Goal: Communication & Community: Answer question/provide support

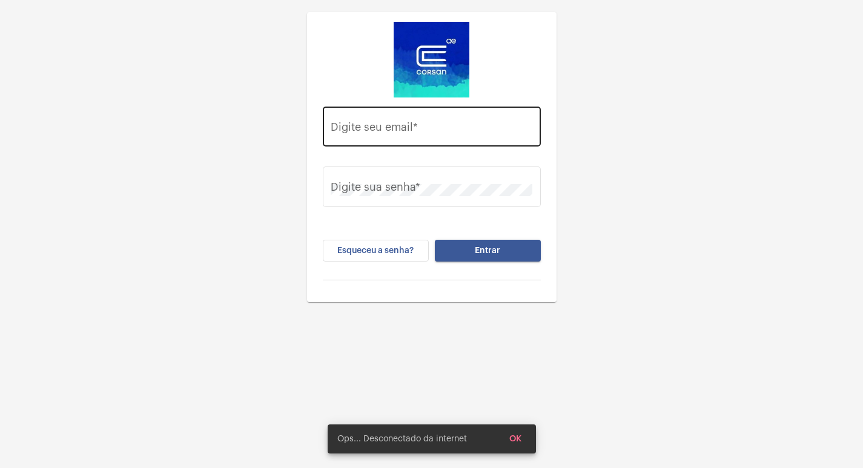
click at [384, 129] on input "Digite seu email *" at bounding box center [432, 130] width 202 height 12
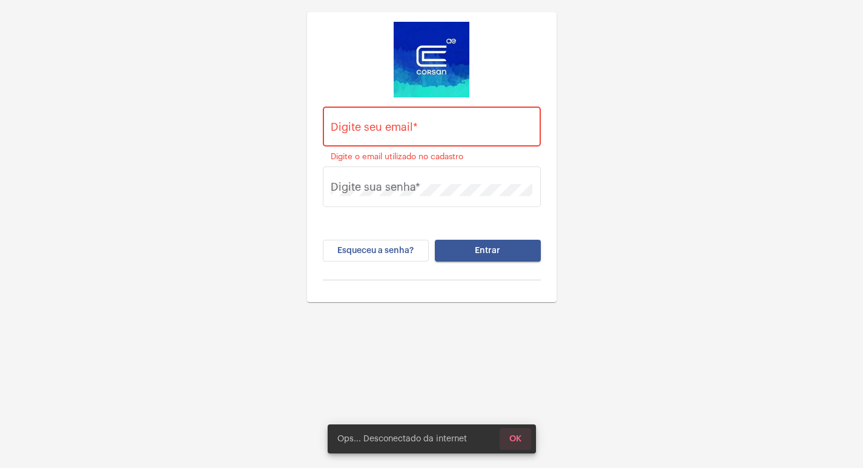
click at [530, 440] on button "OK" at bounding box center [516, 439] width 32 height 22
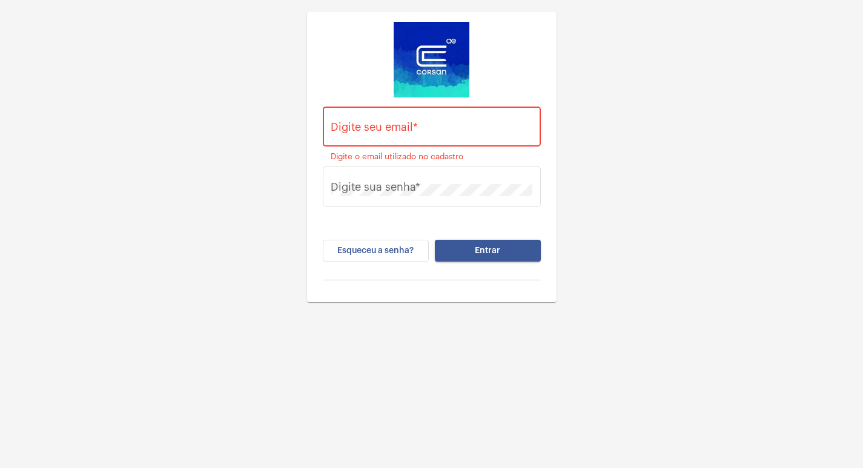
click at [482, 111] on div "Digite seu email *" at bounding box center [432, 125] width 202 height 43
click at [408, 122] on div "Digite seu email *" at bounding box center [432, 125] width 202 height 43
drag, startPoint x: 403, startPoint y: 127, endPoint x: 404, endPoint y: 134, distance: 7.3
click at [404, 128] on input "Digite seu email *" at bounding box center [432, 130] width 202 height 12
click at [397, 124] on input "Digite seu email *" at bounding box center [432, 130] width 202 height 12
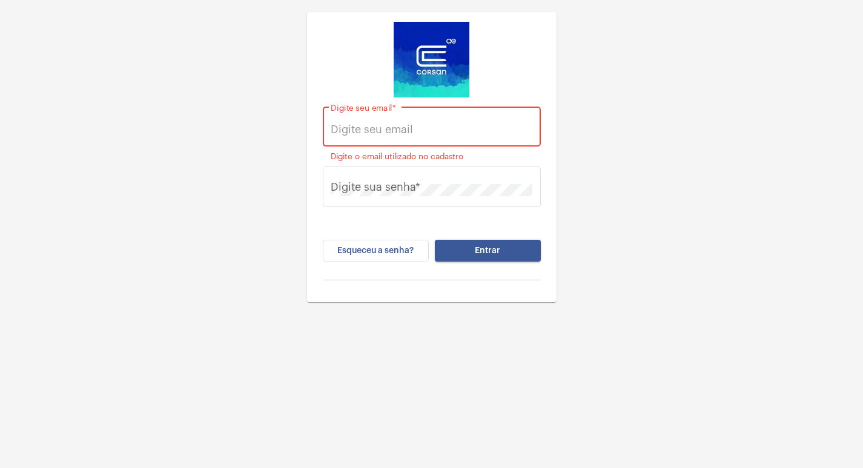
paste input "Vitoria.cruz@operacaocorsan.com.br"
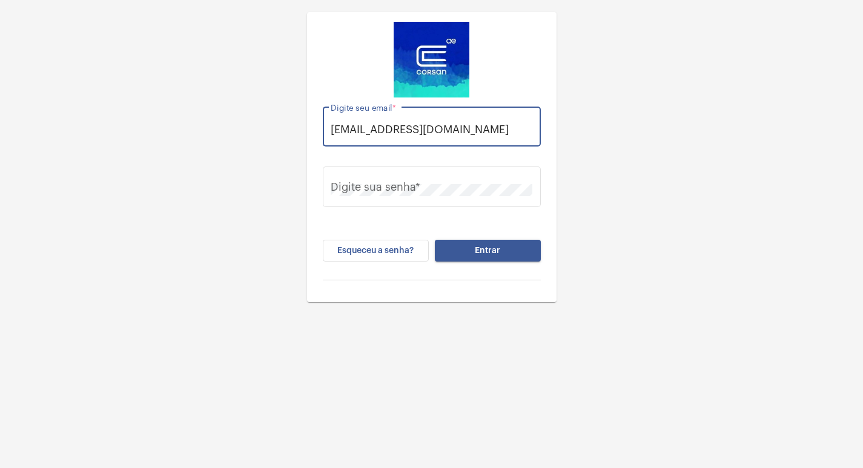
click at [336, 130] on input "Vitoria.cruz@operacaocorsan.com.br" at bounding box center [432, 130] width 202 height 12
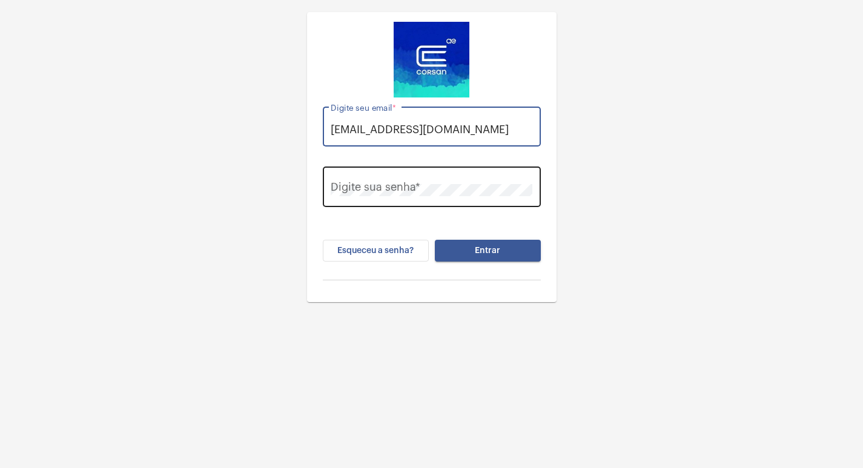
type input "vitoria.cruz@operacaocorsan.com.br"
click at [391, 170] on div "Digite sua senha *" at bounding box center [432, 185] width 202 height 43
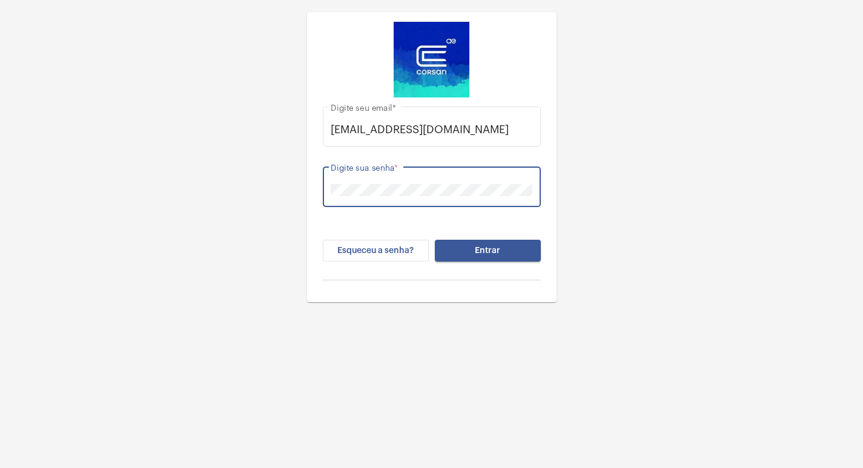
click at [435, 240] on button "Entrar" at bounding box center [488, 251] width 106 height 22
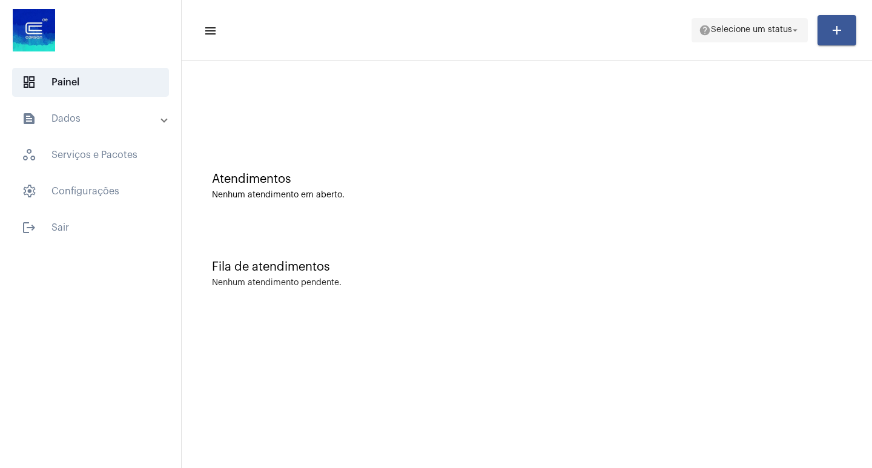
click at [736, 30] on span "Selecione um status" at bounding box center [751, 30] width 81 height 8
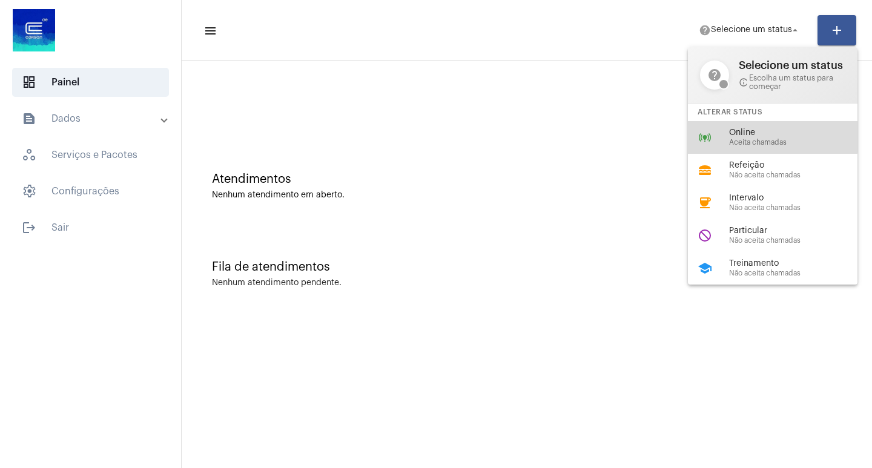
click at [711, 126] on div "online_prediction Online Aceita chamadas" at bounding box center [782, 137] width 189 height 33
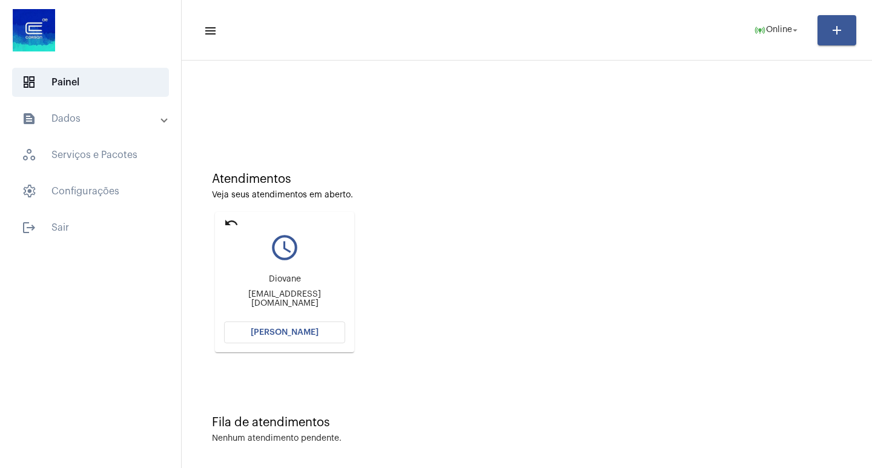
click at [296, 331] on span "[PERSON_NAME]" at bounding box center [285, 332] width 68 height 8
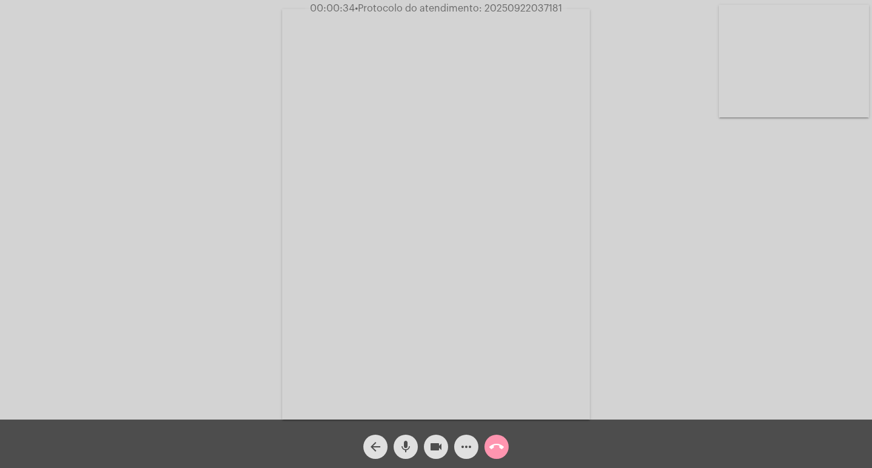
click at [467, 442] on mat-icon "more_horiz" at bounding box center [466, 447] width 15 height 15
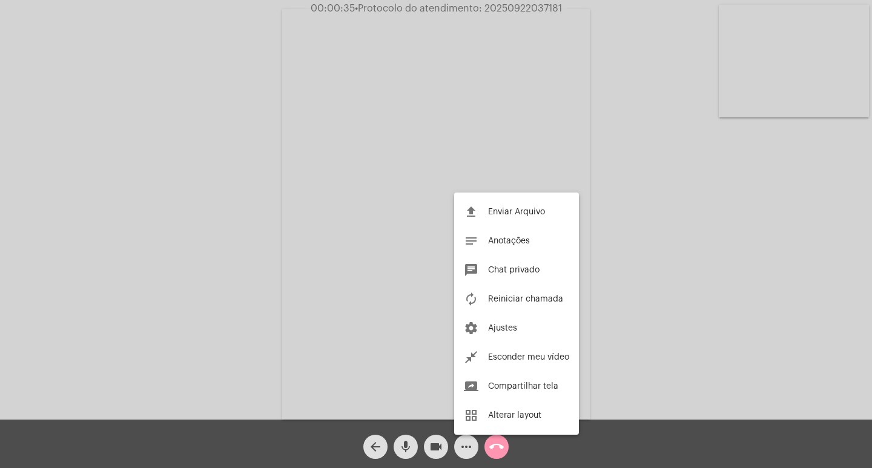
click at [467, 442] on div at bounding box center [436, 234] width 872 height 468
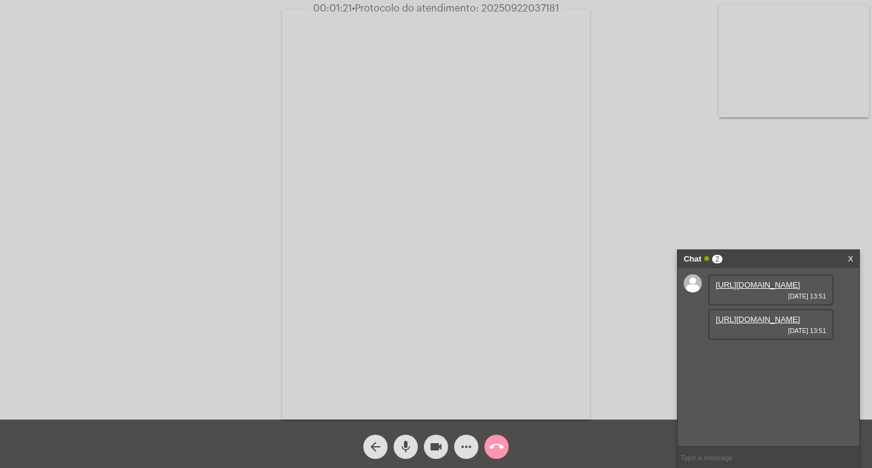
click at [739, 290] on link "https://neft-transfer-bucket.s3.amazonaws.com/temp-dfff34ca-46f2-90ce-a1f1-6385…" at bounding box center [758, 284] width 84 height 9
click at [760, 324] on link "https://neft-transfer-bucket.s3.amazonaws.com/temp-8f4df5cb-8fc8-482e-3109-03cf…" at bounding box center [758, 319] width 84 height 9
click at [467, 445] on mat-icon "more_horiz" at bounding box center [466, 447] width 15 height 15
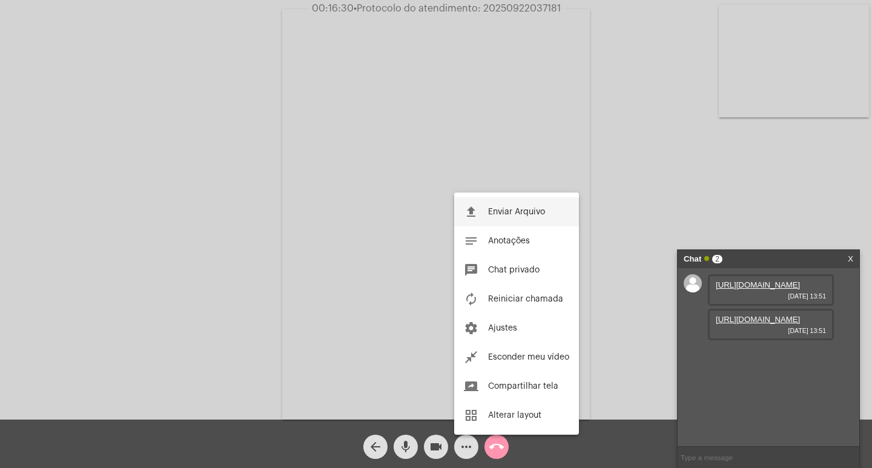
click at [491, 201] on button "file_upload Enviar Arquivo" at bounding box center [516, 211] width 125 height 29
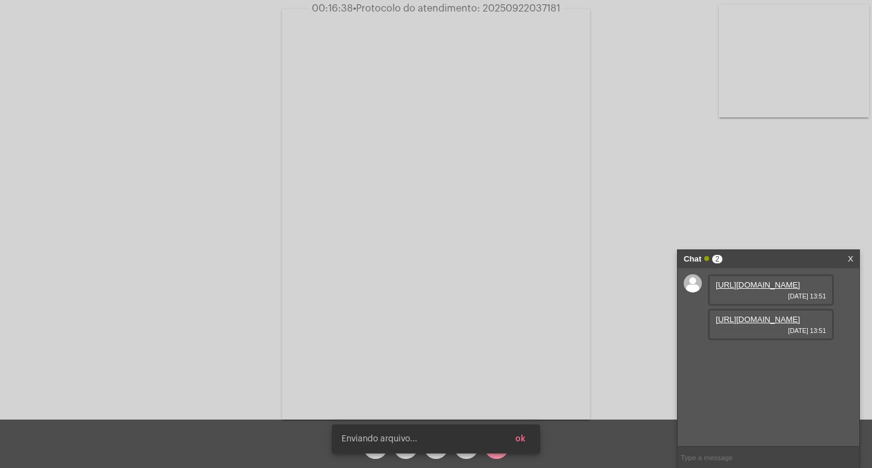
scroll to position [10, 0]
click at [513, 4] on span "• Protocolo do atendimento: 20250922037181" at bounding box center [457, 9] width 207 height 10
copy span "20250922037181"
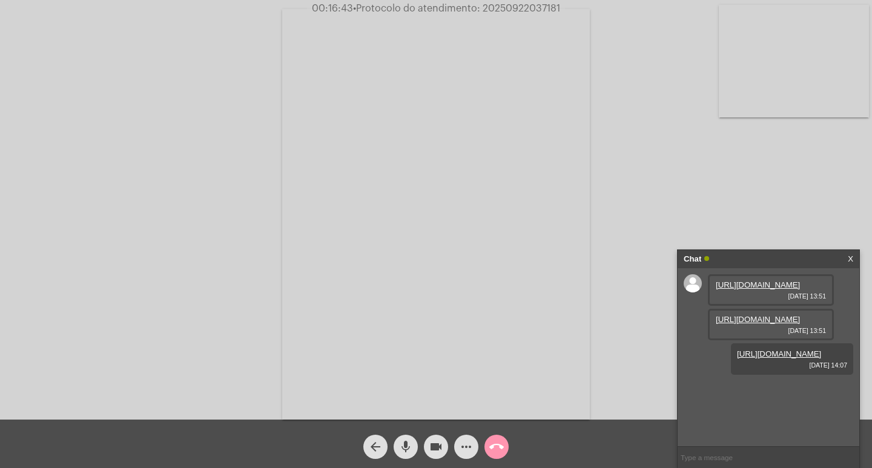
click at [717, 451] on input "text" at bounding box center [769, 457] width 182 height 21
paste input "20250922037181"
type input "20250922037181"
click at [525, 163] on video at bounding box center [436, 214] width 308 height 411
click at [234, 213] on video at bounding box center [203, 213] width 308 height 411
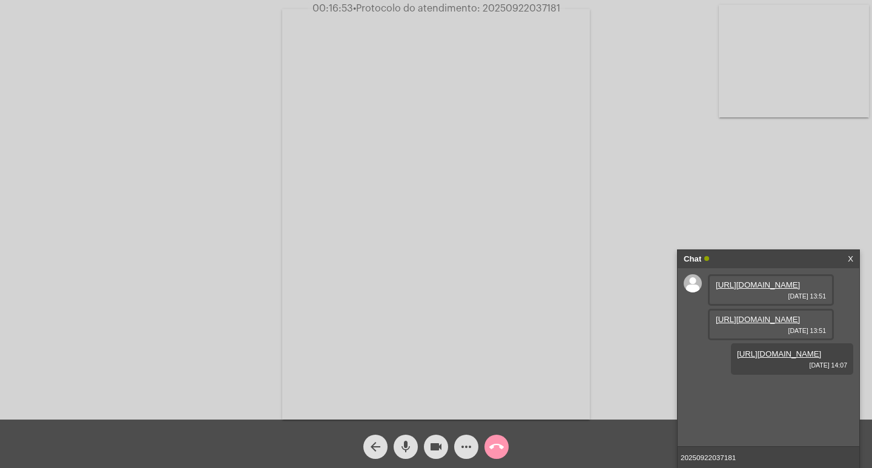
click at [770, 451] on input "20250922037181" at bounding box center [769, 457] width 182 height 21
click at [757, 256] on div "Chat" at bounding box center [756, 259] width 144 height 18
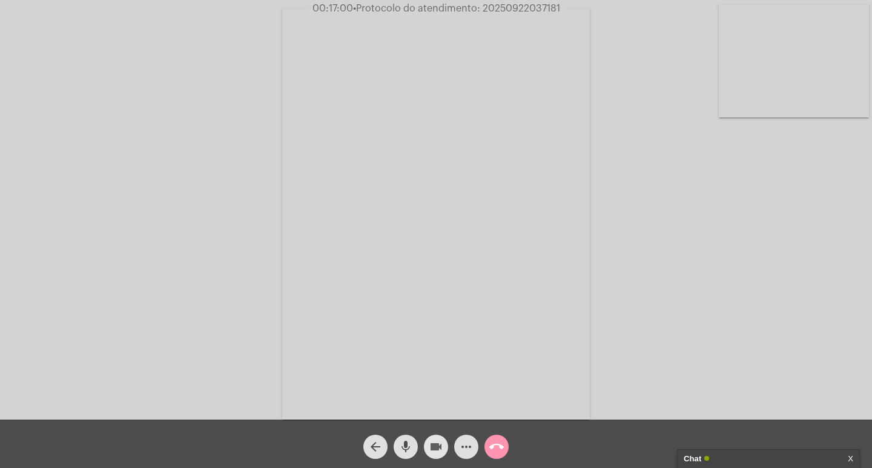
click at [440, 448] on mat-icon "videocam" at bounding box center [436, 447] width 15 height 15
click at [414, 446] on button "mic" at bounding box center [406, 447] width 24 height 24
click at [486, 444] on button "call_end" at bounding box center [497, 447] width 24 height 24
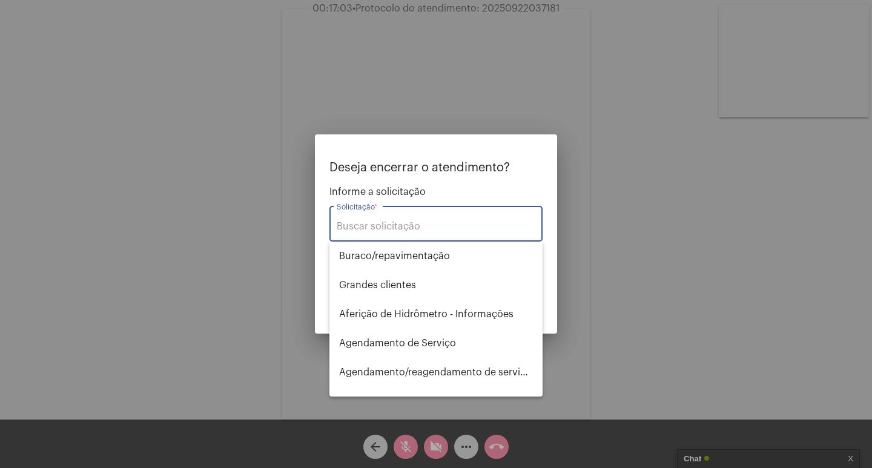
click at [468, 226] on input "Solicitação *" at bounding box center [436, 226] width 199 height 11
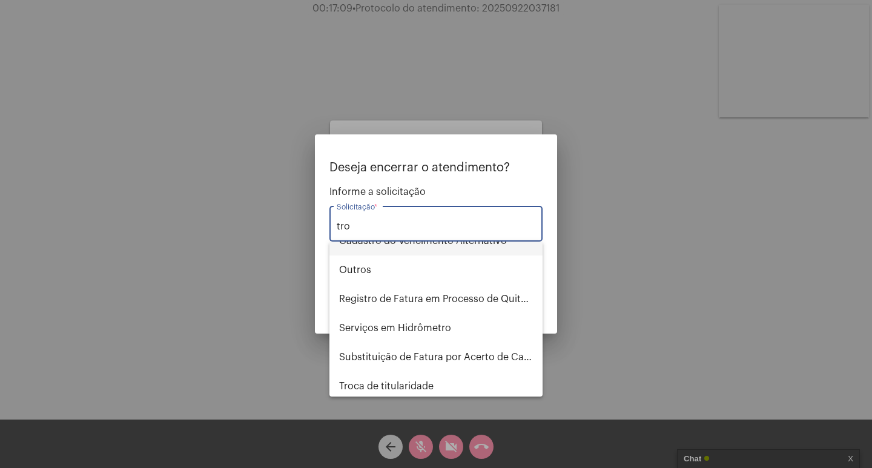
scroll to position [48, 0]
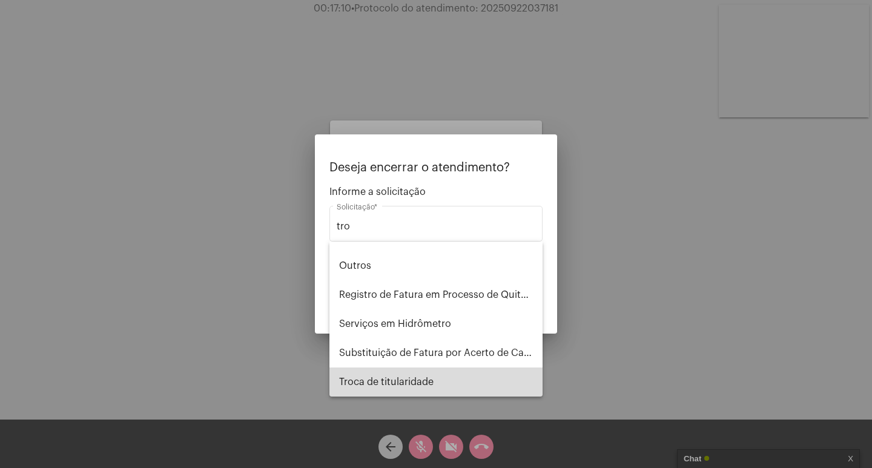
click at [459, 385] on span "Troca de titularidade" at bounding box center [436, 382] width 194 height 29
type input "Troca de titularidade"
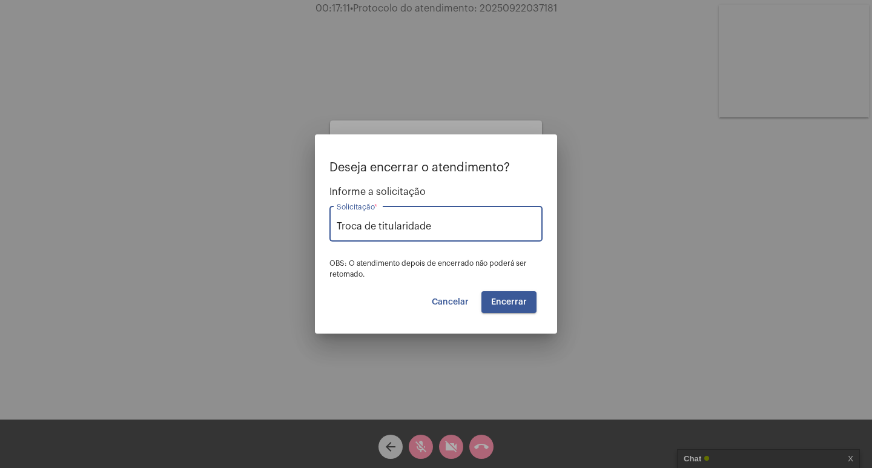
click at [497, 294] on button "Encerrar" at bounding box center [509, 302] width 55 height 22
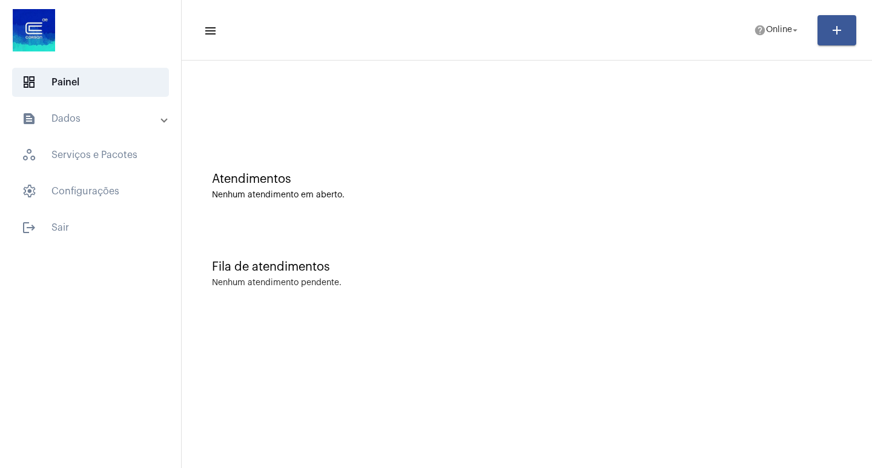
click at [107, 122] on mat-panel-title "text_snippet_outlined Dados" at bounding box center [92, 118] width 140 height 15
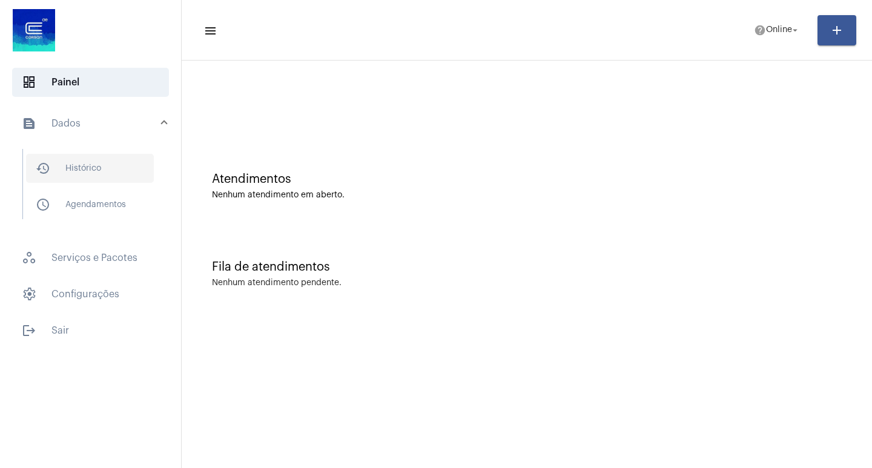
click at [116, 164] on span "history_outlined Histórico" at bounding box center [90, 168] width 128 height 29
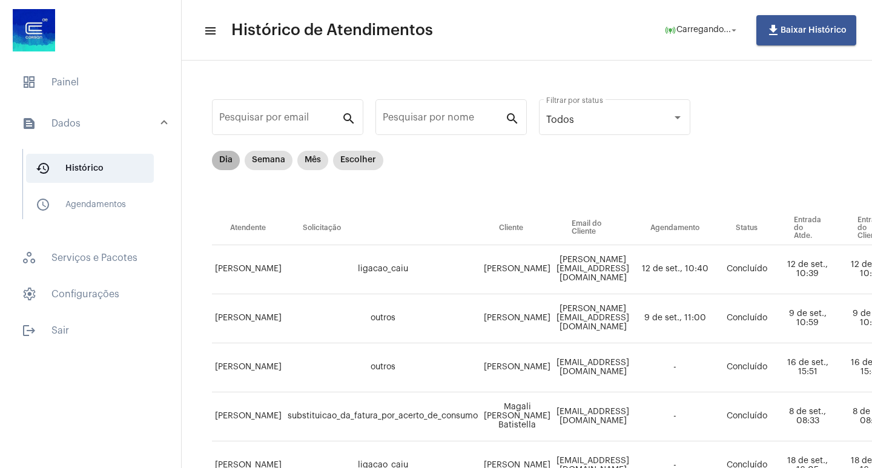
click at [236, 161] on mat-chip "Dia" at bounding box center [226, 160] width 28 height 19
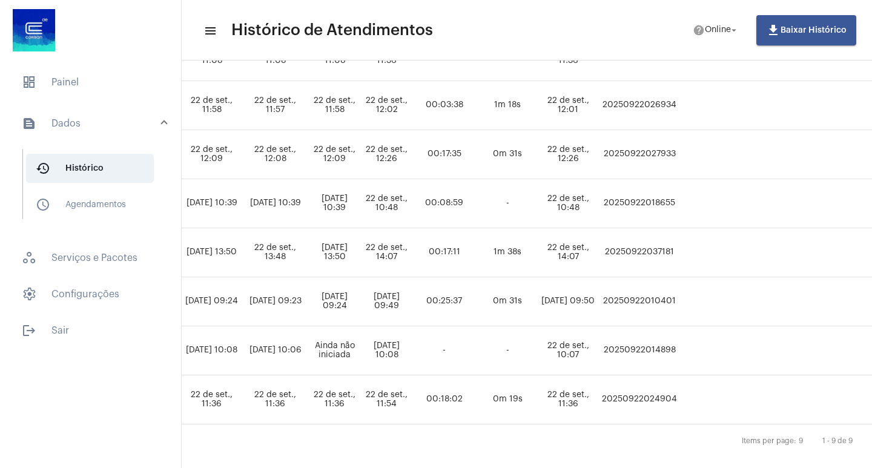
scroll to position [292, 619]
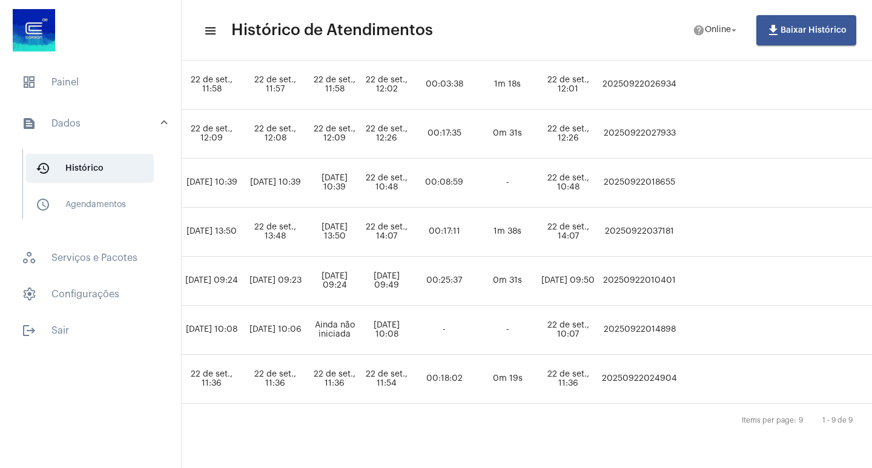
click at [681, 220] on td "20250922037181" at bounding box center [640, 232] width 82 height 49
copy td "20250922037181"
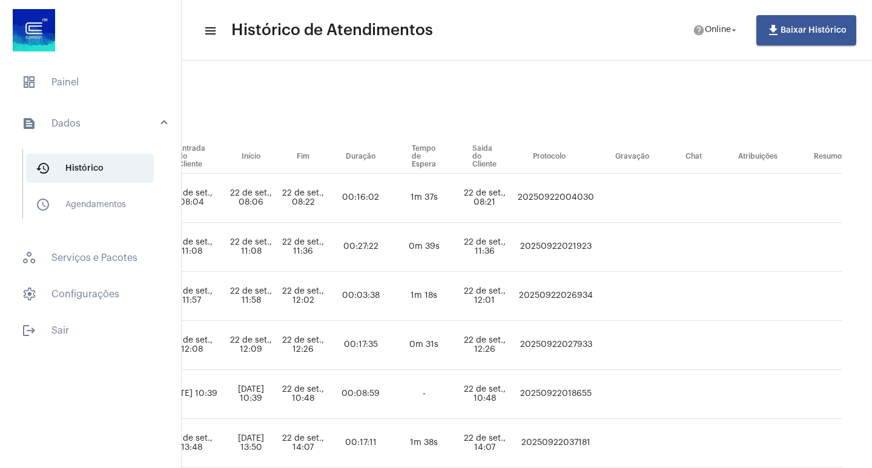
scroll to position [0, 784]
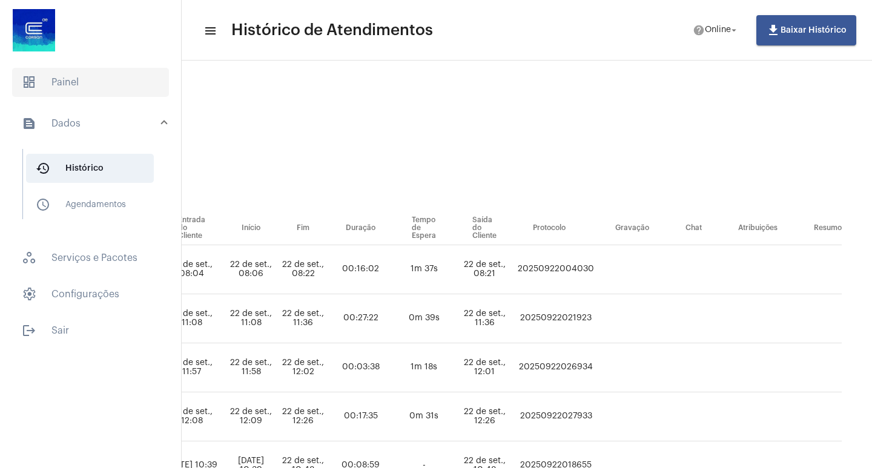
click at [80, 75] on span "dashboard Painel" at bounding box center [90, 82] width 157 height 29
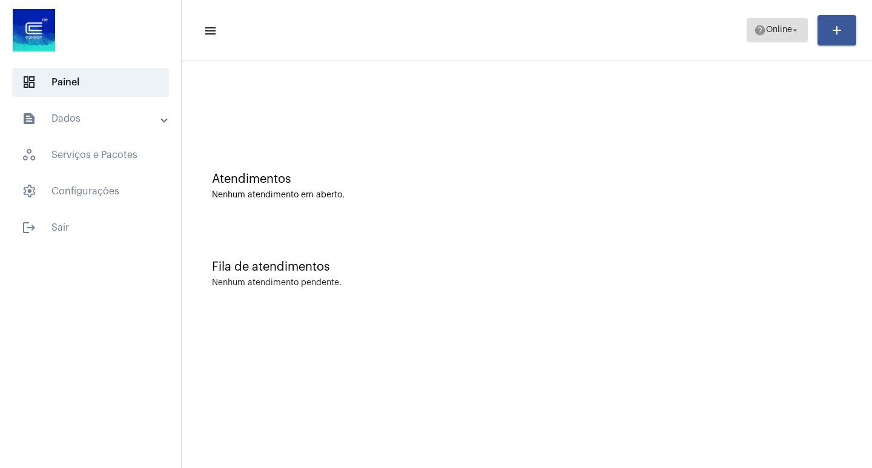
click at [789, 27] on span "Online" at bounding box center [779, 30] width 26 height 8
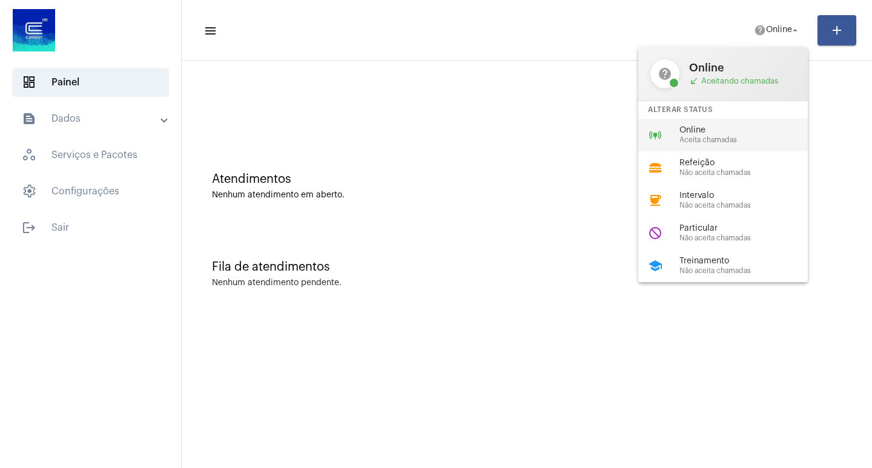
click at [672, 143] on div "online_prediction Online Aceita chamadas" at bounding box center [733, 135] width 189 height 33
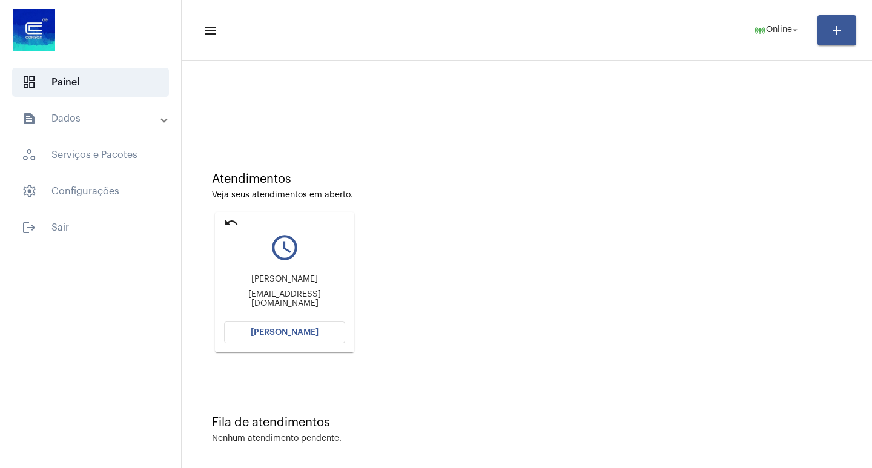
click at [342, 346] on mat-card "undo query_builder Amelio Silva de Mendonça marcio-meneghel@hotmail.com Abrir C…" at bounding box center [284, 282] width 139 height 141
click at [334, 339] on button "[PERSON_NAME]" at bounding box center [284, 333] width 121 height 22
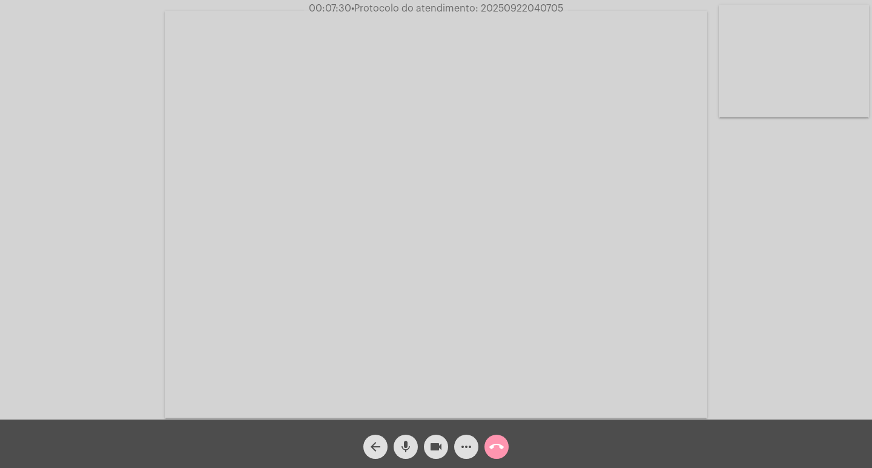
click at [523, 9] on span "• Protocolo do atendimento: 20250922040705" at bounding box center [457, 9] width 212 height 10
copy span "20250922040705"
click at [471, 438] on span "more_horiz" at bounding box center [466, 447] width 15 height 24
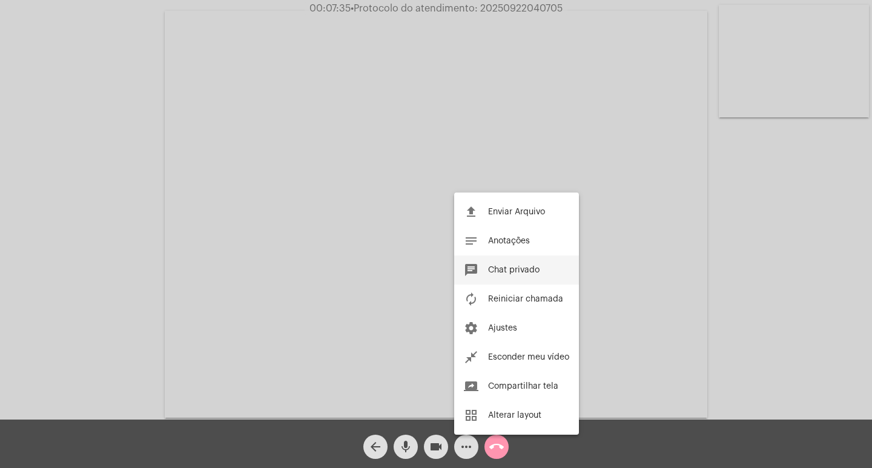
click at [521, 265] on button "chat Chat privado" at bounding box center [516, 270] width 125 height 29
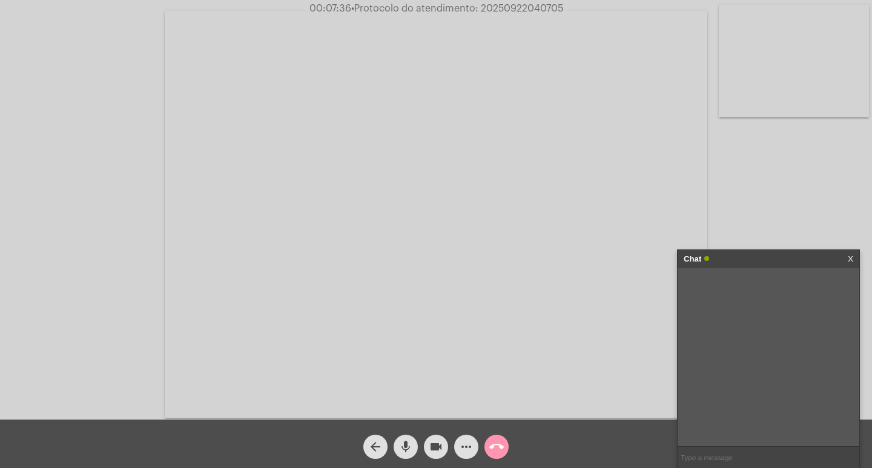
click at [749, 451] on input "text" at bounding box center [769, 457] width 182 height 21
paste input "20250922040705"
type input "20250922040705"
click at [505, 2] on span "00:10:42 • Protocolo do atendimento: 20250922040705" at bounding box center [436, 8] width 263 height 12
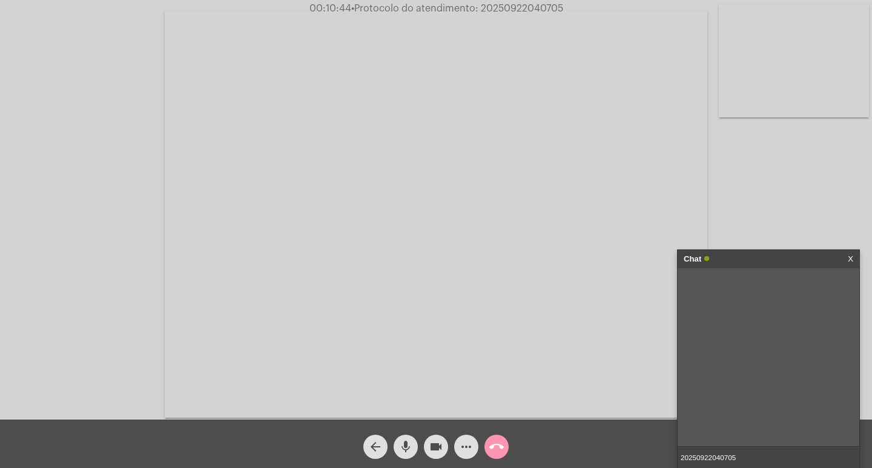
copy span "20250922040705"
click at [749, 457] on input "20250922040705" at bounding box center [769, 457] width 182 height 21
click at [772, 264] on div "Chat" at bounding box center [756, 259] width 144 height 18
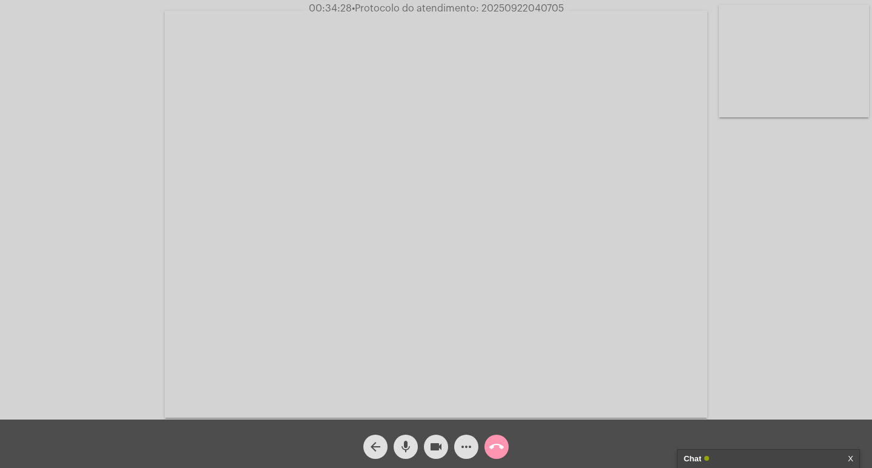
click at [520, 7] on span "• Protocolo do atendimento: 20250922040705" at bounding box center [458, 9] width 212 height 10
copy span "20250922040705"
click at [755, 455] on div "Chat" at bounding box center [756, 459] width 144 height 18
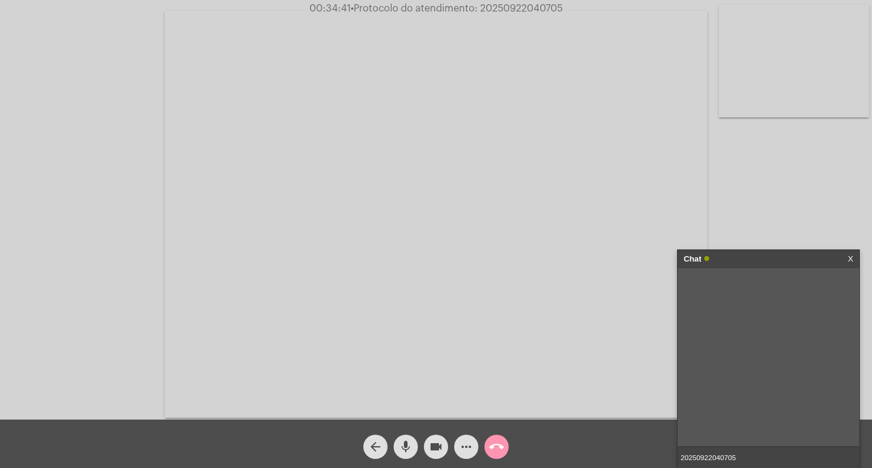
click at [287, 111] on video at bounding box center [436, 214] width 543 height 407
click at [286, 133] on video at bounding box center [221, 212] width 418 height 313
click at [769, 460] on input "20250922040705" at bounding box center [769, 457] width 182 height 21
click at [750, 456] on input "20250922040705" at bounding box center [769, 457] width 182 height 21
click at [781, 259] on div "Chat" at bounding box center [756, 259] width 144 height 18
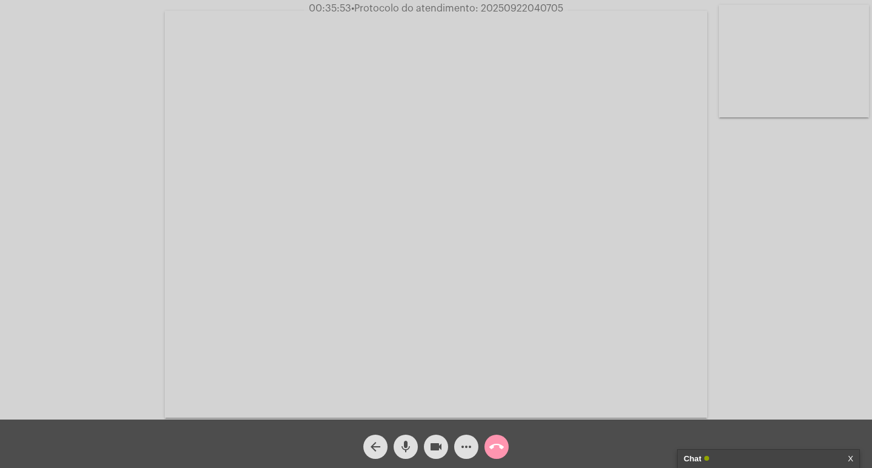
click at [434, 455] on span "videocam" at bounding box center [436, 447] width 15 height 24
click at [403, 451] on mat-icon "mic" at bounding box center [406, 447] width 15 height 15
click at [500, 446] on mat-icon "call_end" at bounding box center [496, 447] width 15 height 15
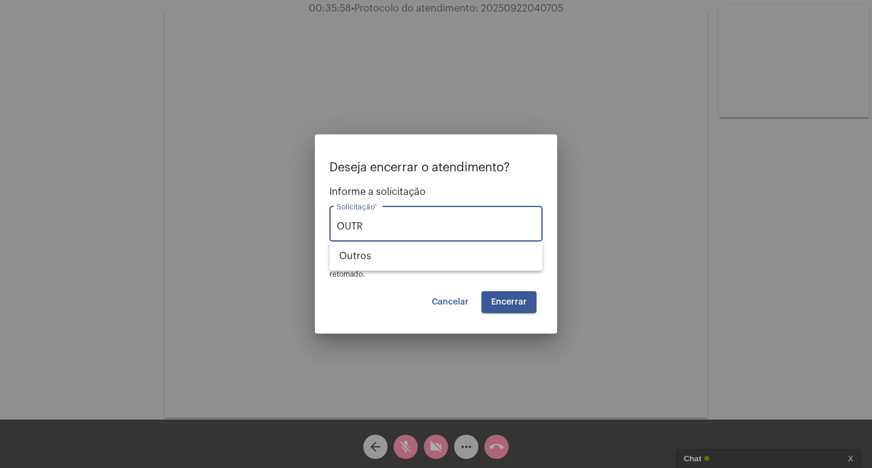
click at [483, 237] on div "OUTR Solicitação *" at bounding box center [436, 223] width 199 height 38
click at [471, 254] on span "Outros" at bounding box center [436, 256] width 194 height 29
type input "Outros"
click at [497, 303] on span "Encerrar" at bounding box center [509, 302] width 36 height 8
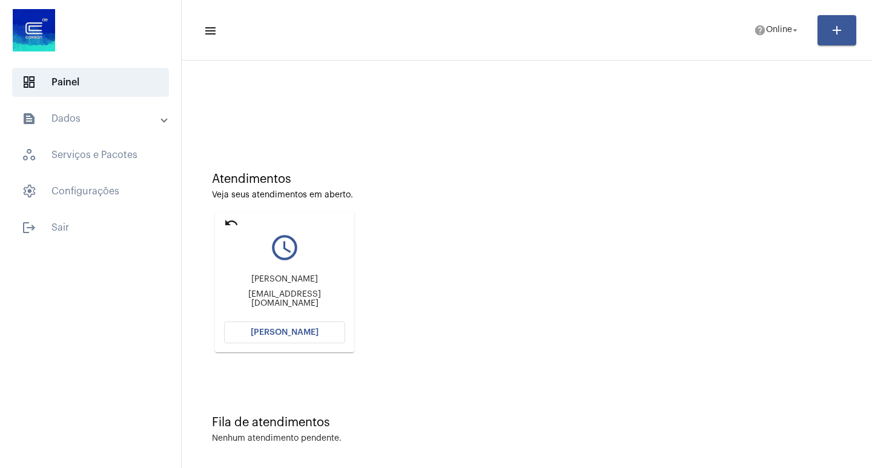
click at [304, 322] on button "[PERSON_NAME]" at bounding box center [284, 333] width 121 height 22
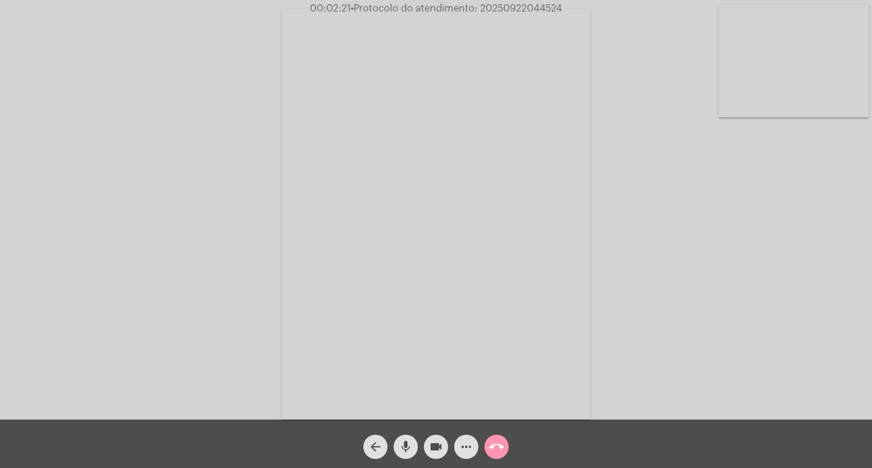
click at [430, 440] on mat-icon "videocam" at bounding box center [436, 447] width 15 height 15
click at [413, 440] on button "mic" at bounding box center [406, 447] width 24 height 24
click at [439, 456] on span "videocam_off" at bounding box center [436, 447] width 15 height 24
click at [410, 450] on mat-icon "mic_off" at bounding box center [406, 447] width 15 height 15
click at [511, 7] on span "• Protocolo do atendimento: 20250922044524" at bounding box center [456, 9] width 211 height 10
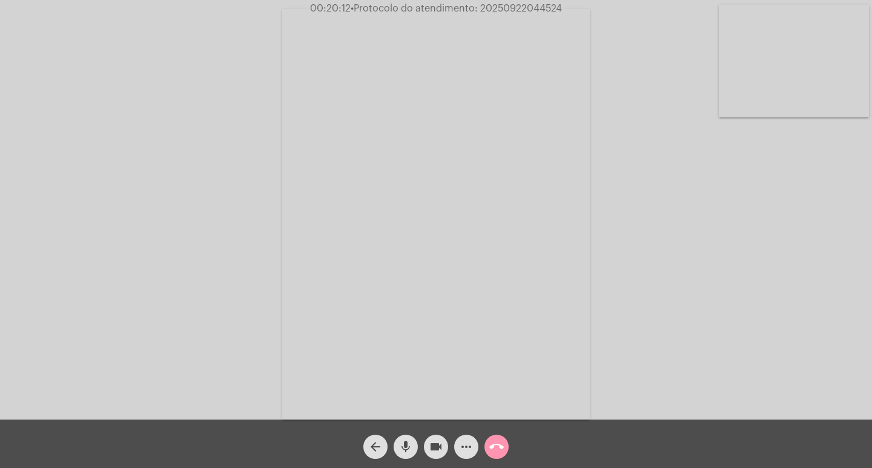
click at [511, 7] on span "• Protocolo do atendimento: 20250922044524" at bounding box center [456, 9] width 211 height 10
copy span "20250922044524"
click at [471, 444] on mat-icon "more_horiz" at bounding box center [466, 447] width 15 height 15
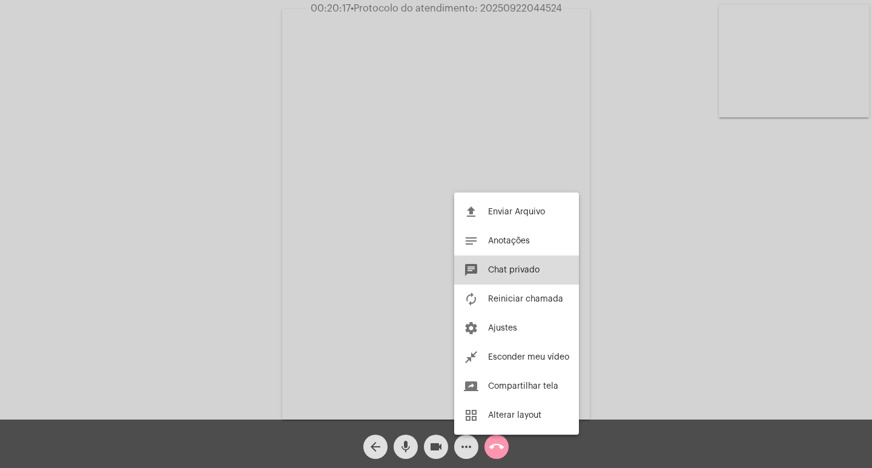
click at [514, 259] on button "chat Chat privado" at bounding box center [516, 270] width 125 height 29
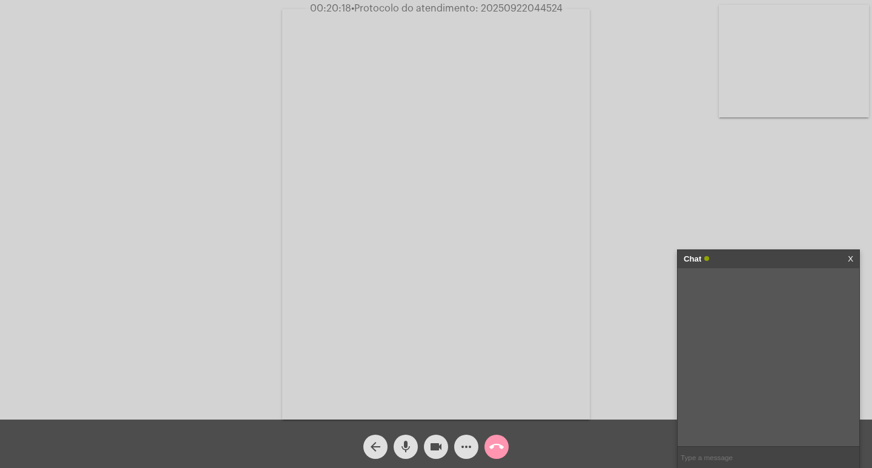
click at [767, 465] on input "text" at bounding box center [769, 457] width 182 height 21
paste input "20250922044524"
type input "20250922044524"
click at [749, 451] on input "20250922044524" at bounding box center [769, 457] width 182 height 21
click at [742, 254] on div "Chat" at bounding box center [756, 259] width 144 height 18
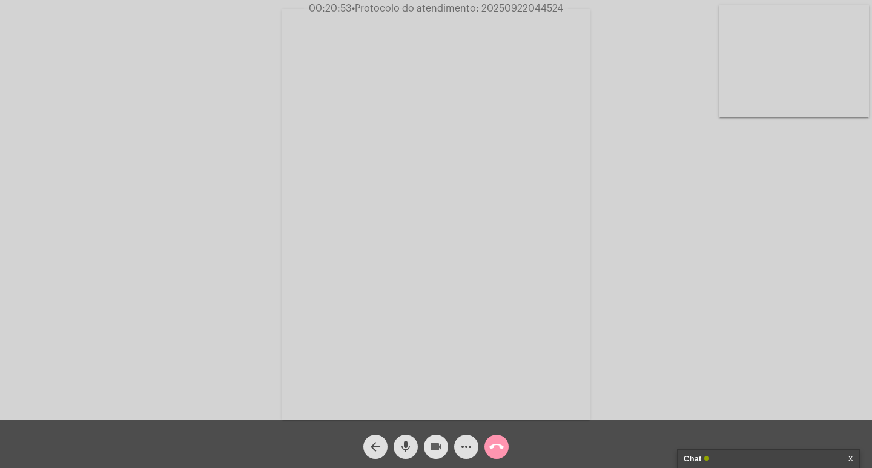
click at [438, 444] on mat-icon "videocam" at bounding box center [436, 447] width 15 height 15
click at [414, 439] on button "mic" at bounding box center [406, 447] width 24 height 24
click at [497, 445] on mat-icon "call_end" at bounding box center [496, 447] width 15 height 15
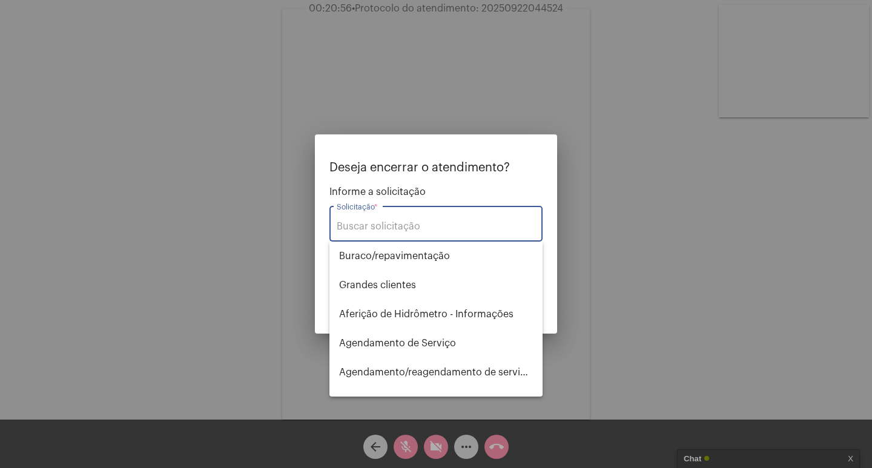
click at [437, 222] on input "Solicitação *" at bounding box center [436, 226] width 199 height 11
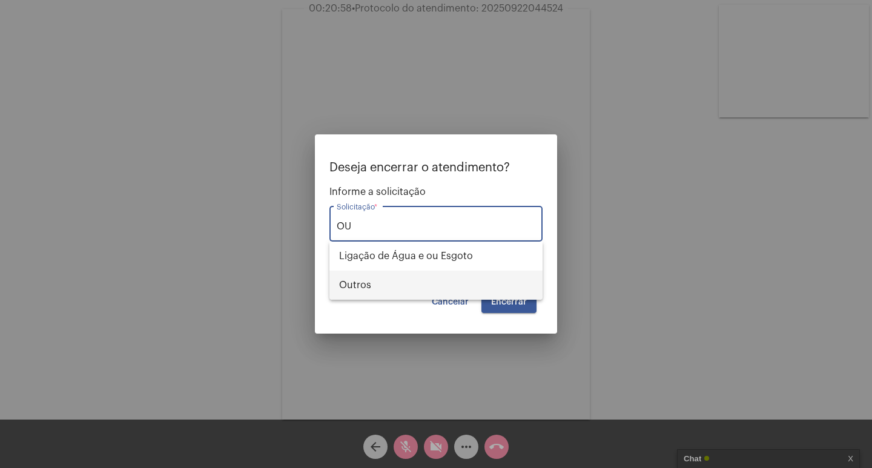
click at [476, 279] on span "Outros" at bounding box center [436, 285] width 194 height 29
type input "Outros"
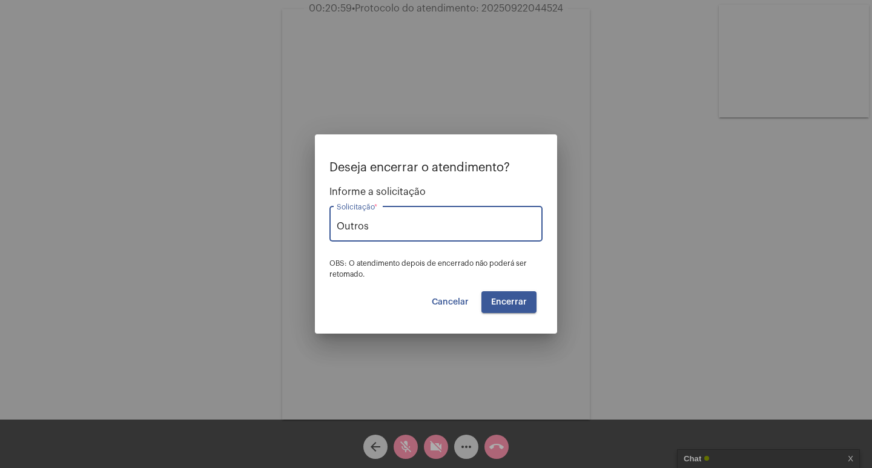
click at [498, 299] on span "Encerrar" at bounding box center [509, 302] width 36 height 8
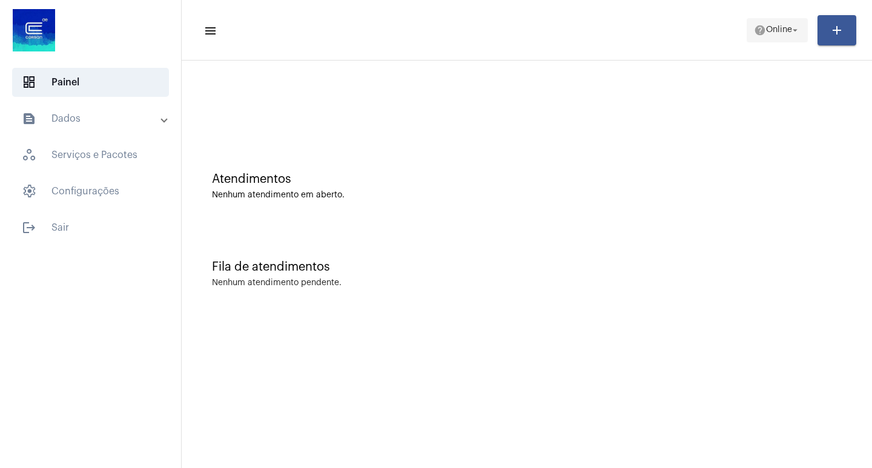
click at [784, 34] on span "Online" at bounding box center [779, 30] width 26 height 8
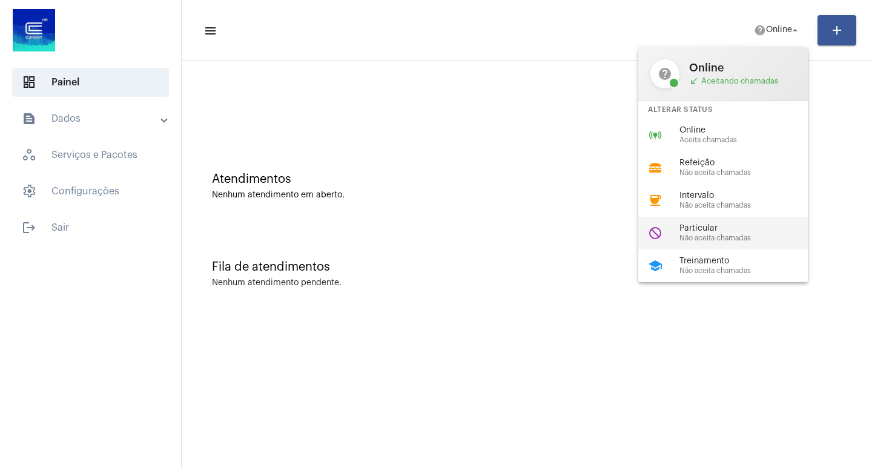
drag, startPoint x: 686, startPoint y: 233, endPoint x: 671, endPoint y: 210, distance: 27.2
click at [683, 232] on div "Particular Não aceita chamadas" at bounding box center [749, 233] width 138 height 18
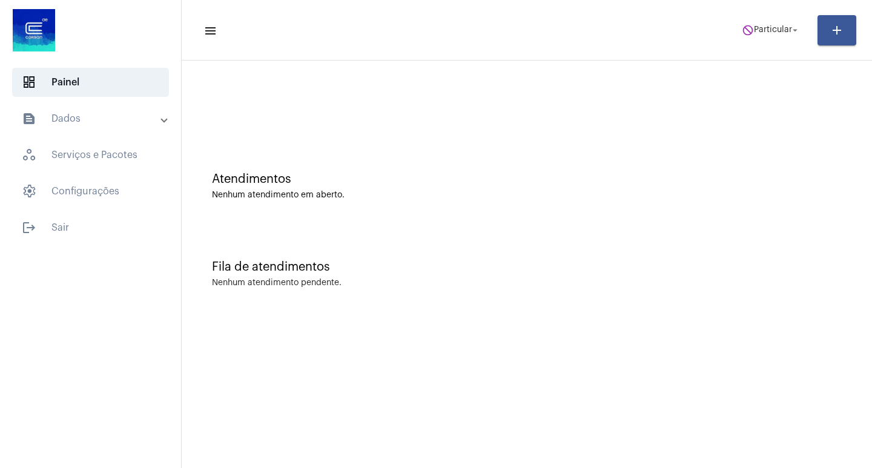
drag, startPoint x: 775, startPoint y: 42, endPoint x: 733, endPoint y: 52, distance: 43.0
click at [775, 42] on mat-toolbar-row "menu do_not_disturb Particular arrow_drop_down add" at bounding box center [527, 30] width 691 height 39
click at [802, 18] on button "do_not_disturb Particular arrow_drop_down" at bounding box center [771, 30] width 73 height 24
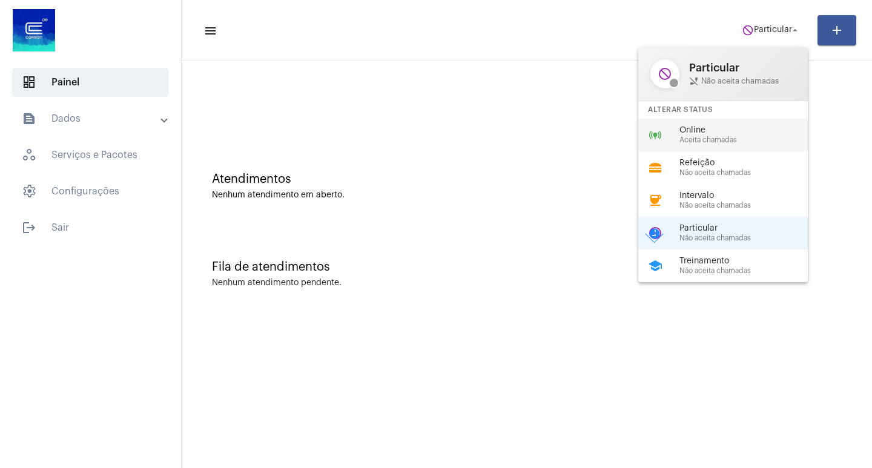
click at [708, 134] on span "Online" at bounding box center [749, 130] width 138 height 9
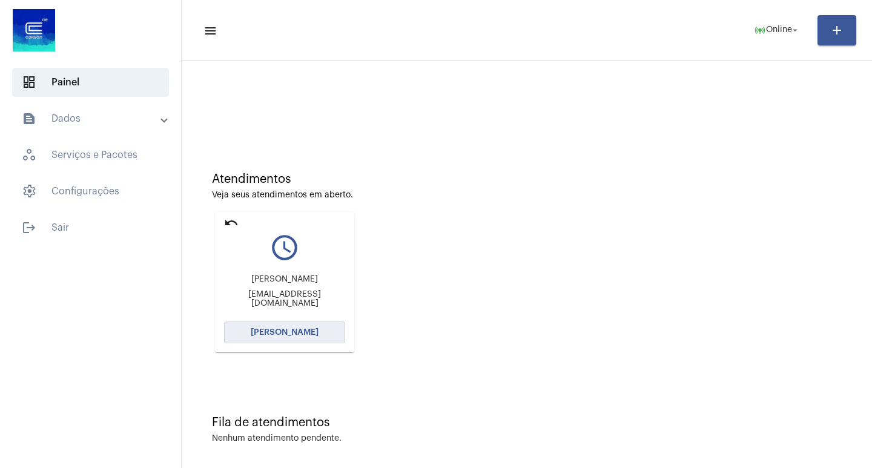
drag, startPoint x: 299, startPoint y: 330, endPoint x: 301, endPoint y: 337, distance: 7.7
click at [301, 337] on button "[PERSON_NAME]" at bounding box center [284, 333] width 121 height 22
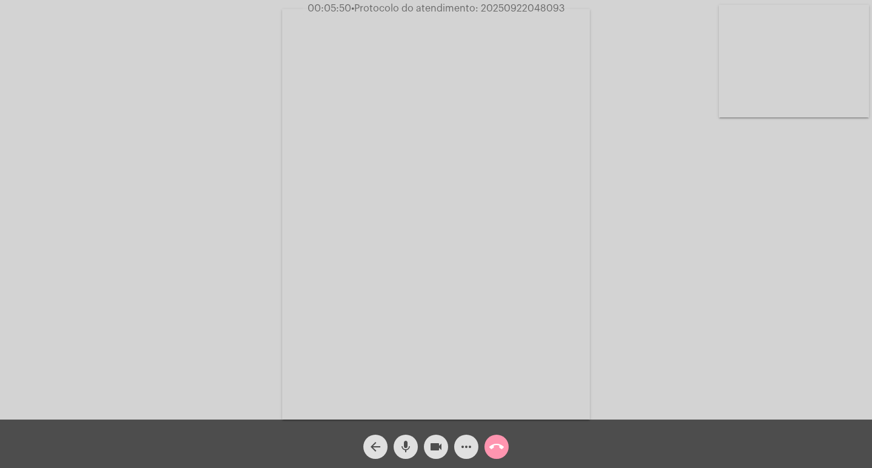
click at [465, 455] on span "more_horiz" at bounding box center [466, 447] width 15 height 24
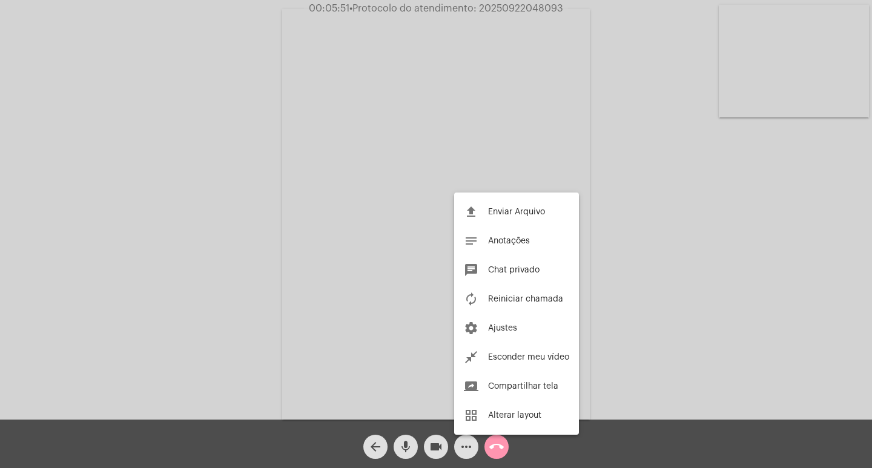
click at [465, 455] on div at bounding box center [436, 234] width 872 height 468
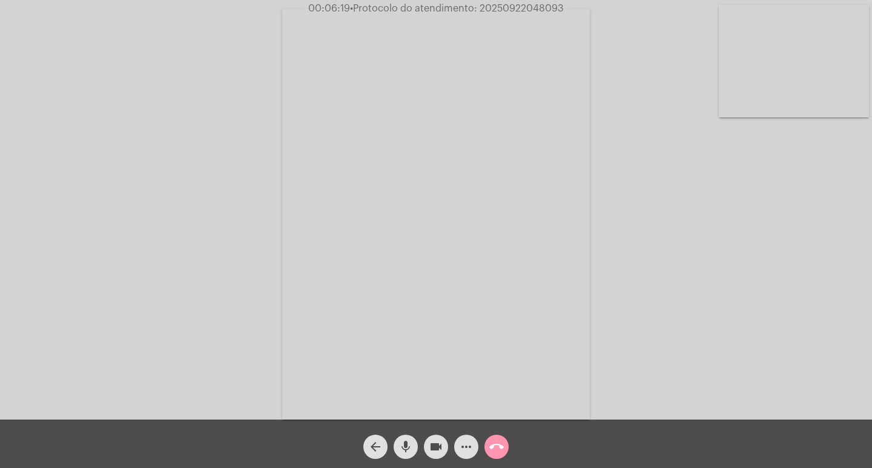
click at [539, 3] on span "00:06:19 • Protocolo do atendimento: 20250922048093" at bounding box center [436, 8] width 265 height 12
copy span "20250922048093"
click at [468, 435] on span "more_horiz" at bounding box center [466, 447] width 15 height 24
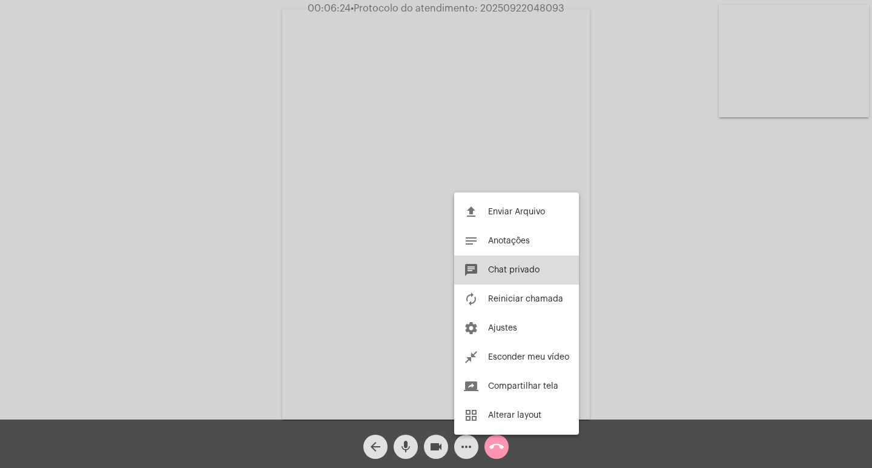
click at [500, 277] on button "chat Chat privado" at bounding box center [516, 270] width 125 height 29
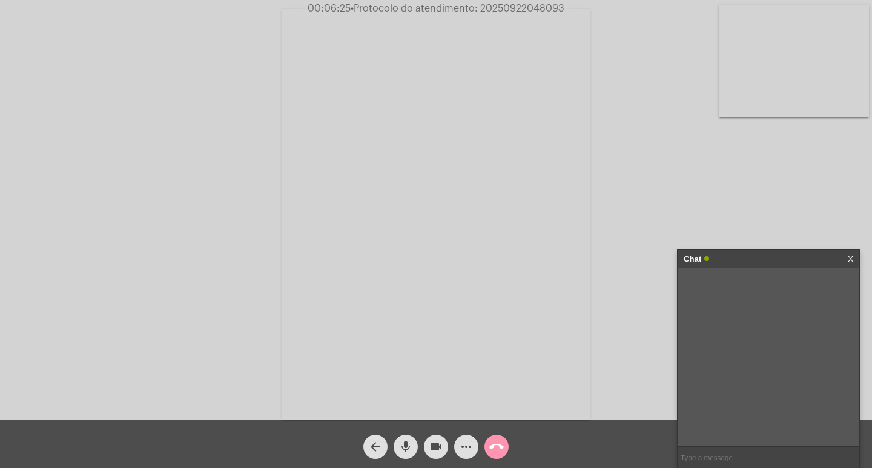
click at [718, 453] on input "text" at bounding box center [769, 457] width 182 height 21
paste input "20250922048093"
type input "20250922048093"
click at [763, 260] on div "Chat" at bounding box center [756, 259] width 144 height 18
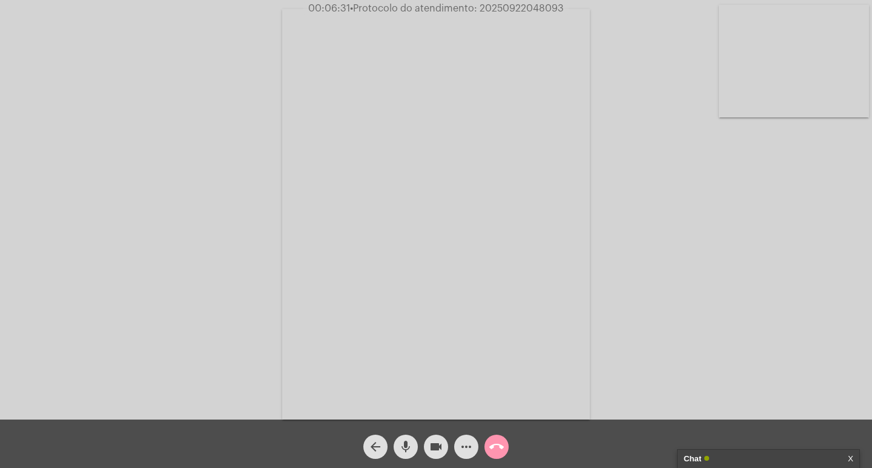
click at [443, 443] on button "videocam" at bounding box center [436, 447] width 24 height 24
click at [397, 438] on button "mic" at bounding box center [406, 447] width 24 height 24
click at [497, 439] on span "call_end" at bounding box center [496, 447] width 15 height 24
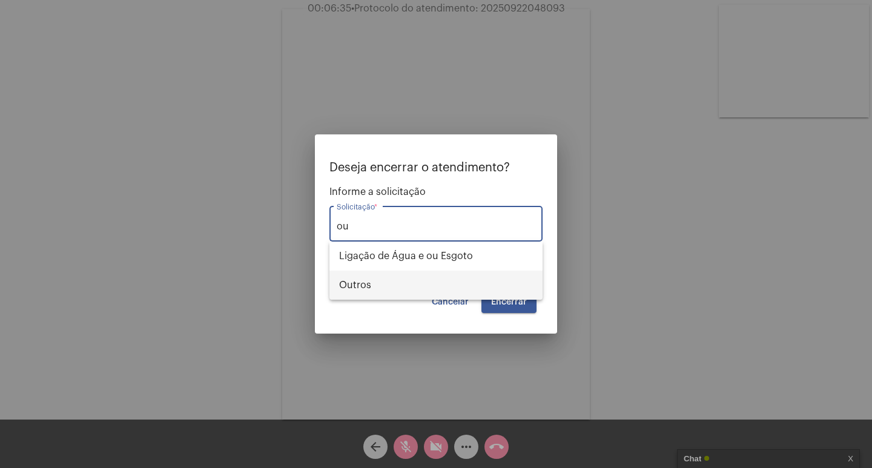
click at [481, 281] on span "Outros" at bounding box center [436, 285] width 194 height 29
type input "Outros"
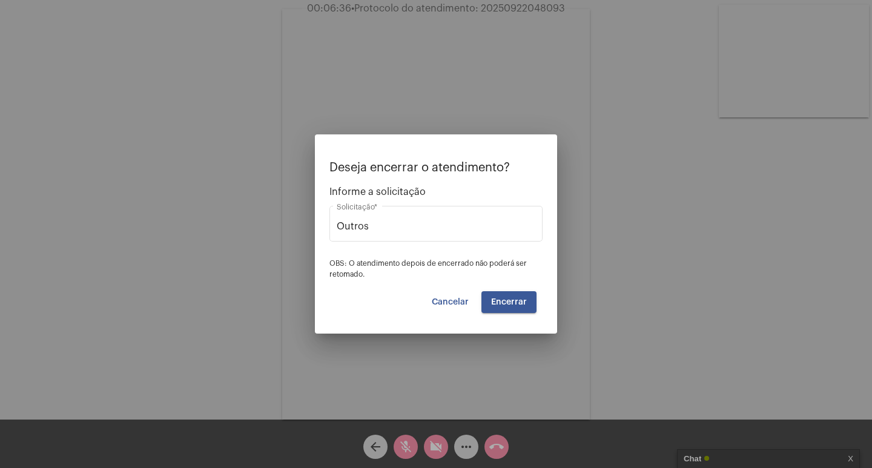
click at [507, 314] on mat-dialog-container "Deseja encerrar o atendimento? Informe a solicitação Outros Solicitação * OBS: …" at bounding box center [436, 233] width 242 height 199
click at [518, 291] on button "Encerrar" at bounding box center [509, 302] width 55 height 22
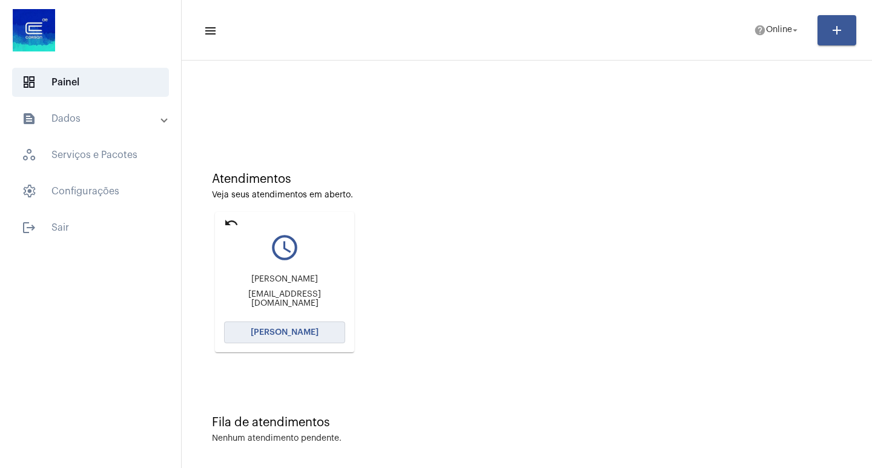
click at [324, 325] on button "[PERSON_NAME]" at bounding box center [284, 333] width 121 height 22
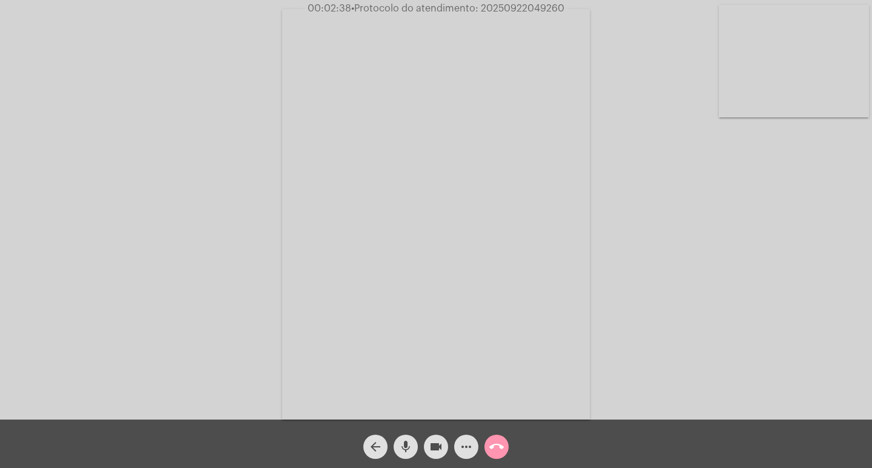
click at [436, 443] on mat-icon "videocam" at bounding box center [436, 447] width 15 height 15
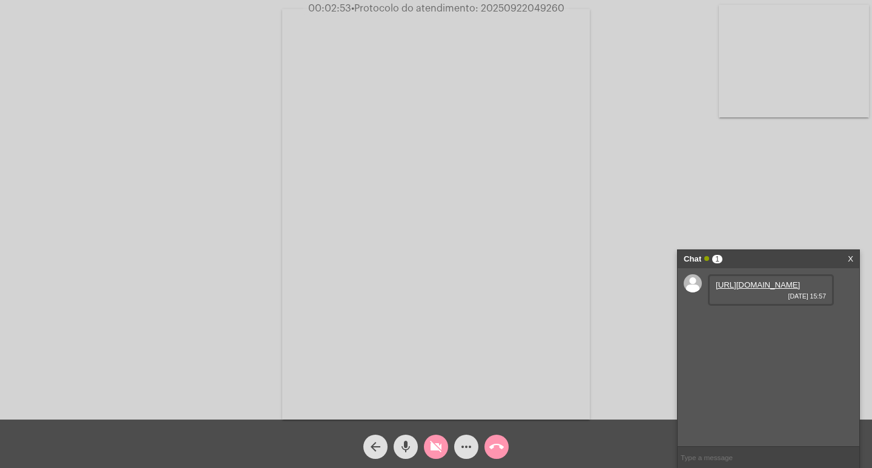
click at [751, 290] on link "https://neft-transfer-bucket.s3.amazonaws.com/temp-4300277d-c3f9-7a01-bf2e-c304…" at bounding box center [758, 284] width 84 height 9
click at [433, 450] on mat-icon "videocam_off" at bounding box center [436, 447] width 15 height 15
click at [514, 11] on span "• Protocolo do atendimento: 20250922049260" at bounding box center [458, 9] width 213 height 10
copy span "20250922049260"
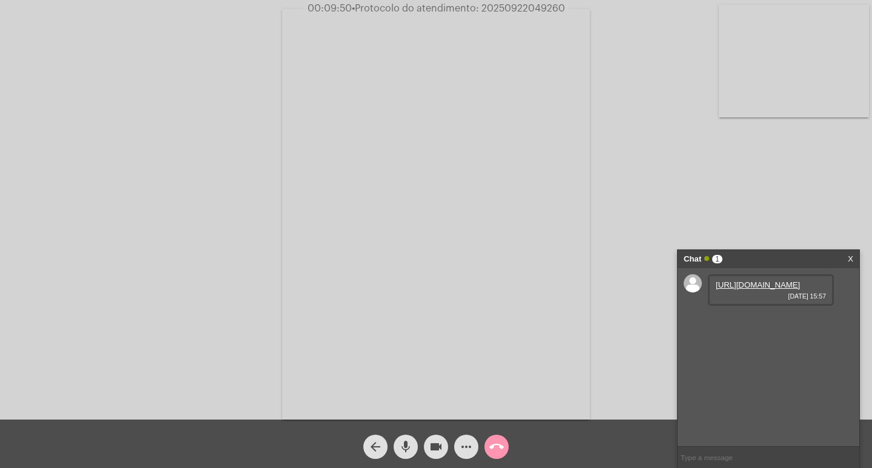
click at [709, 450] on input "text" at bounding box center [769, 457] width 182 height 21
paste input "20250922049260"
type input "20250922049260"
click at [53, 311] on div "Acessando Câmera e Microfone..." at bounding box center [436, 213] width 870 height 420
click at [759, 456] on input "20250922049260" at bounding box center [769, 457] width 182 height 21
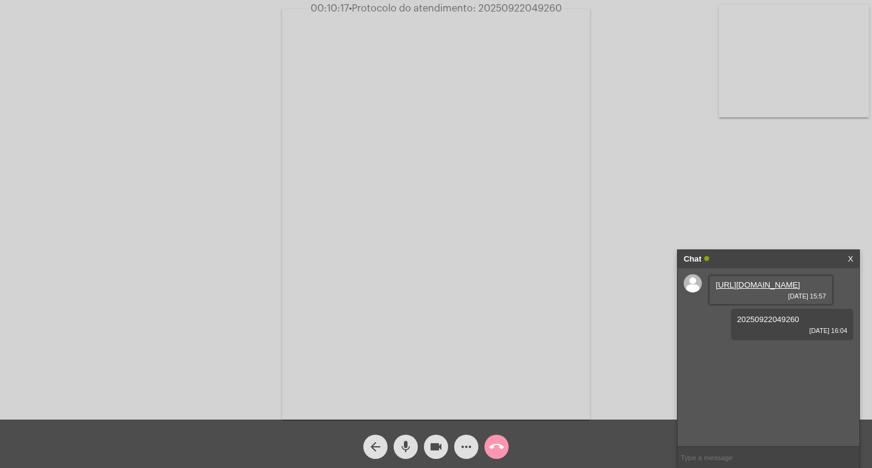
click at [728, 250] on div "Chat" at bounding box center [756, 259] width 144 height 18
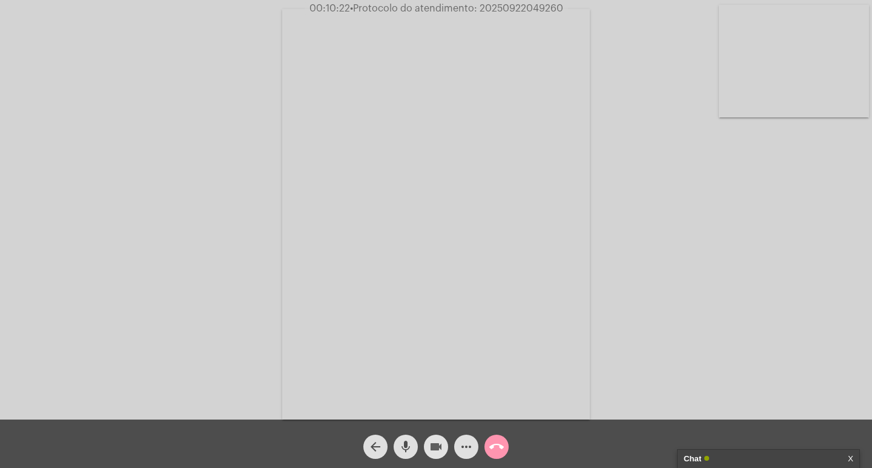
click at [436, 450] on mat-icon "videocam" at bounding box center [436, 447] width 15 height 15
click at [399, 451] on mat-icon "mic" at bounding box center [406, 447] width 15 height 15
click at [502, 440] on mat-icon "call_end" at bounding box center [496, 447] width 15 height 15
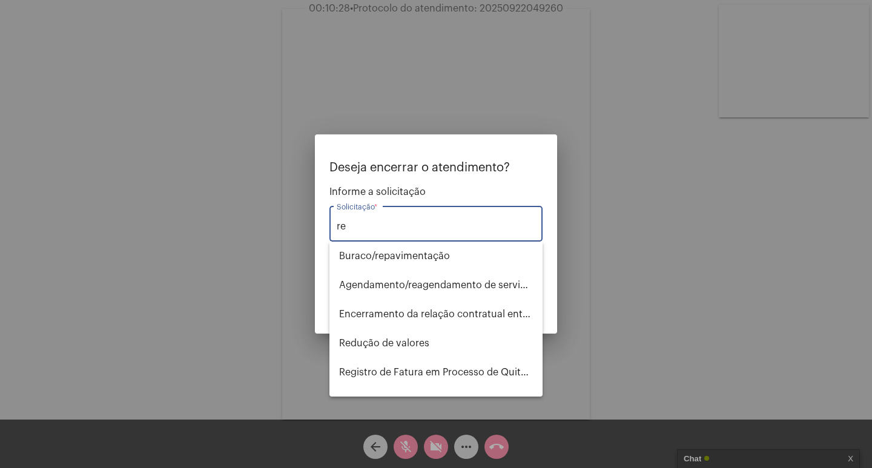
type input "r"
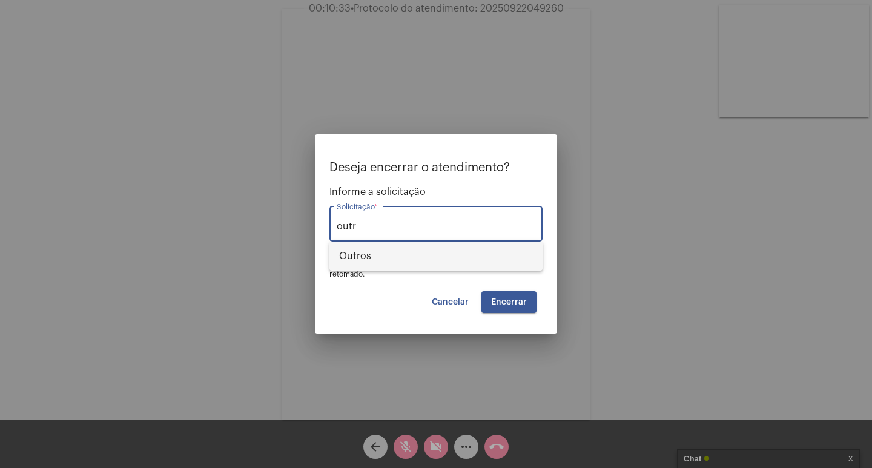
click at [390, 248] on span "Outros" at bounding box center [436, 256] width 194 height 29
type input "Outros"
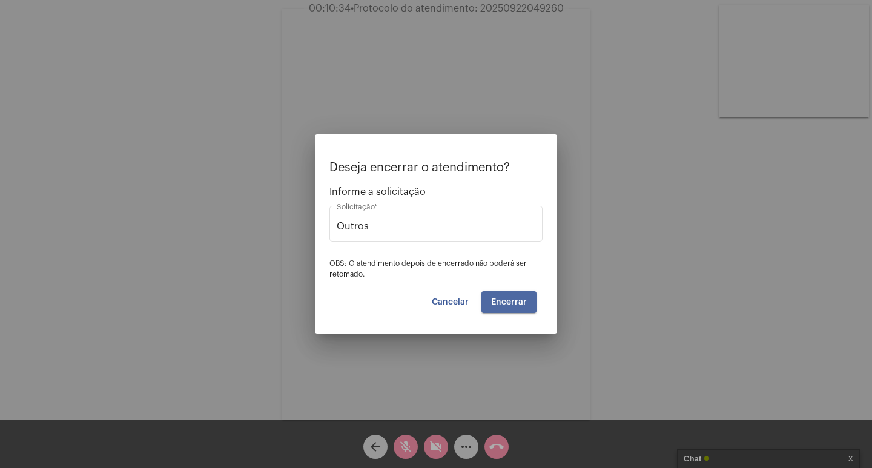
click at [507, 297] on button "Encerrar" at bounding box center [509, 302] width 55 height 22
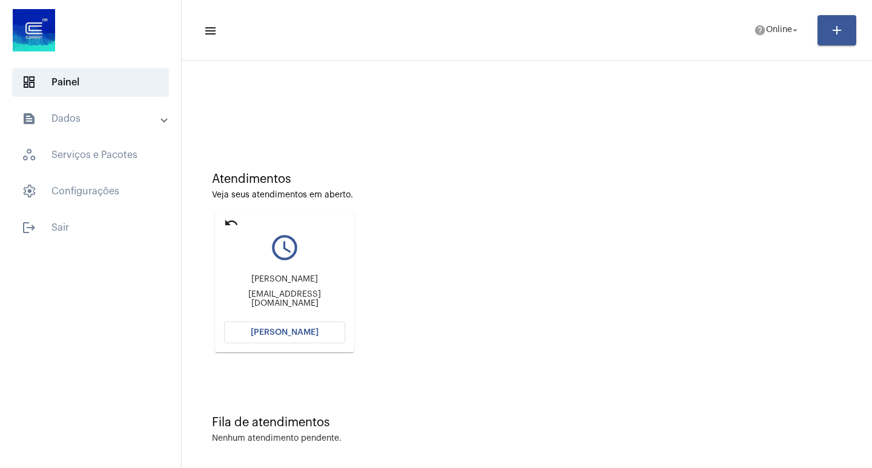
click at [308, 330] on span "[PERSON_NAME]" at bounding box center [285, 332] width 68 height 8
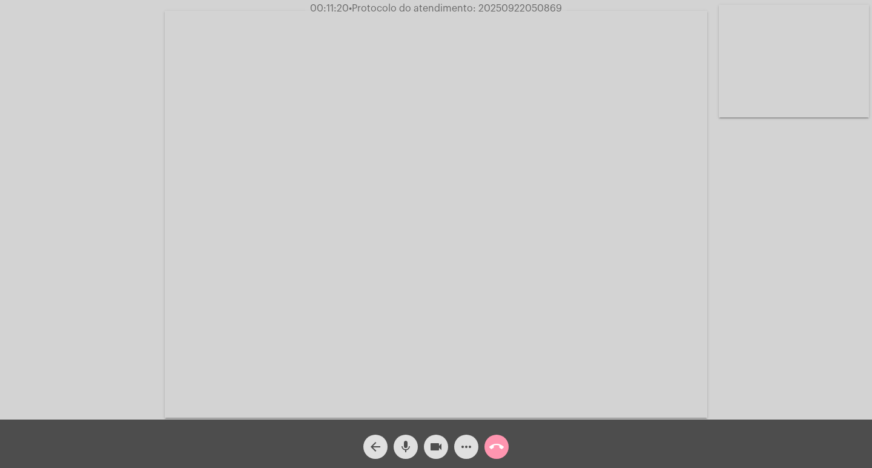
drag, startPoint x: 459, startPoint y: 433, endPoint x: 452, endPoint y: 432, distance: 7.3
click at [454, 433] on div "more_horiz" at bounding box center [466, 444] width 30 height 30
click at [462, 438] on span "more_horiz" at bounding box center [466, 447] width 15 height 24
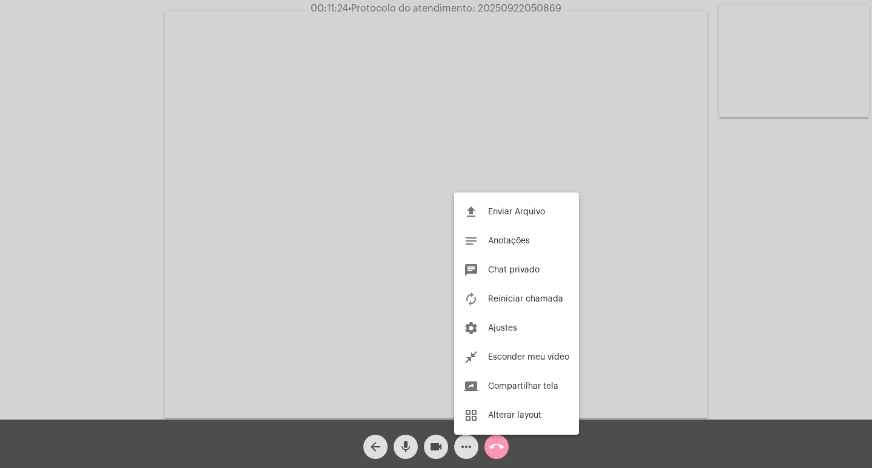
click at [394, 213] on div at bounding box center [436, 234] width 872 height 468
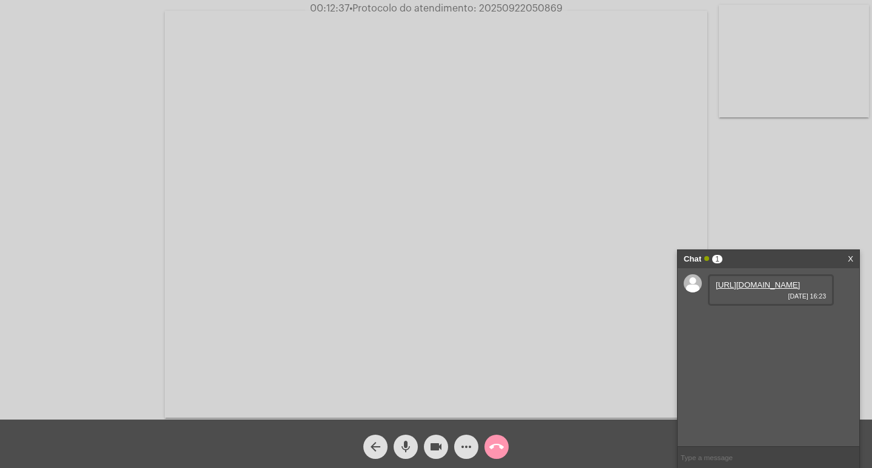
click at [738, 290] on link "[URL][DOMAIN_NAME]" at bounding box center [758, 284] width 84 height 9
click at [732, 324] on link "[URL][DOMAIN_NAME]" at bounding box center [758, 319] width 84 height 9
click at [823, 464] on input "text" at bounding box center [769, 457] width 182 height 21
click at [723, 458] on input "text" at bounding box center [769, 457] width 182 height 21
paste input "https://agesan-rs.com.br/["
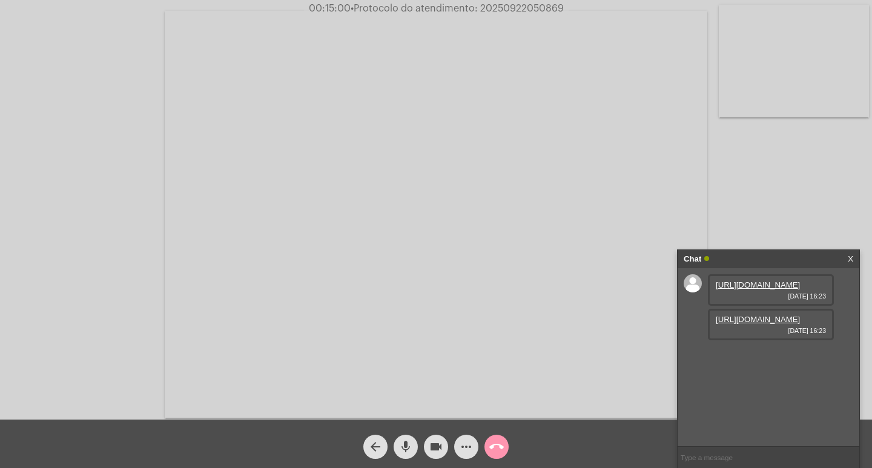
type input "https://agesan-rs.com.br/["
click at [721, 457] on input "text" at bounding box center [769, 457] width 182 height 21
paste input "0800 222 4022"
type input "0800 222 4022"
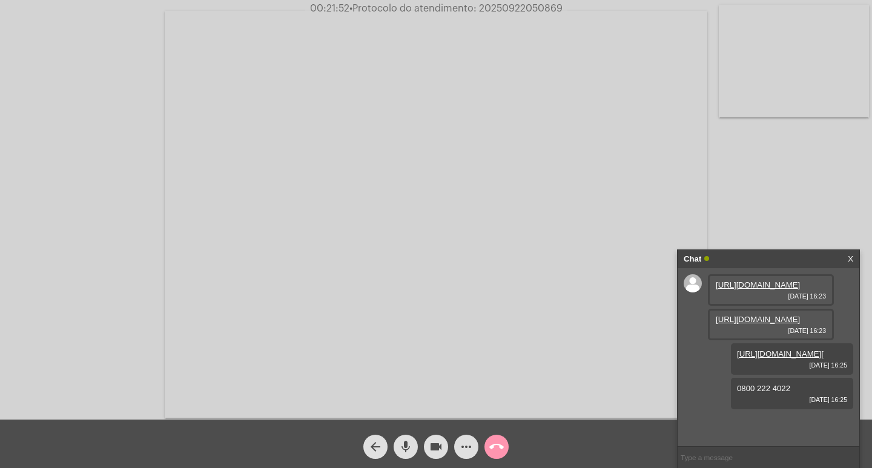
click at [528, 10] on span "• Protocolo do atendimento: 20250922050869" at bounding box center [456, 9] width 213 height 10
copy span "20250922050869"
drag, startPoint x: 709, startPoint y: 451, endPoint x: 683, endPoint y: 453, distance: 26.7
click at [683, 453] on input "text" at bounding box center [769, 457] width 182 height 21
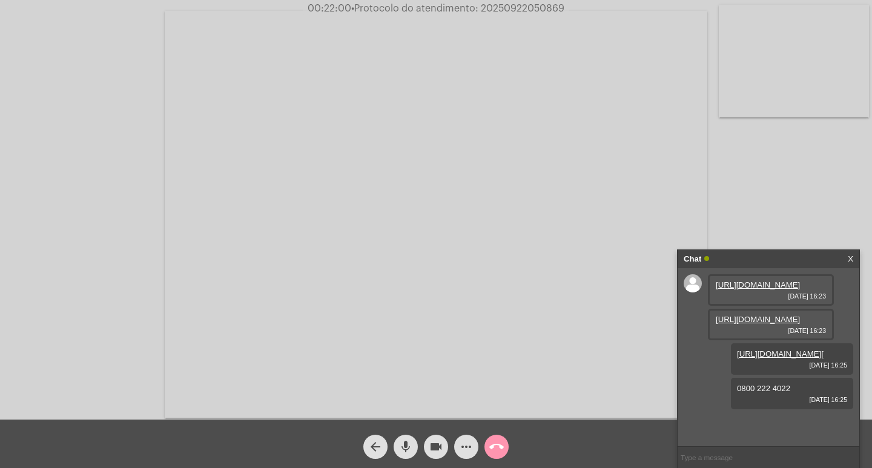
paste input "20250922050869"
type input "20250922050869"
click at [752, 459] on input "20250922050869" at bounding box center [769, 457] width 182 height 21
click at [746, 457] on input "20250922050869" at bounding box center [769, 457] width 182 height 21
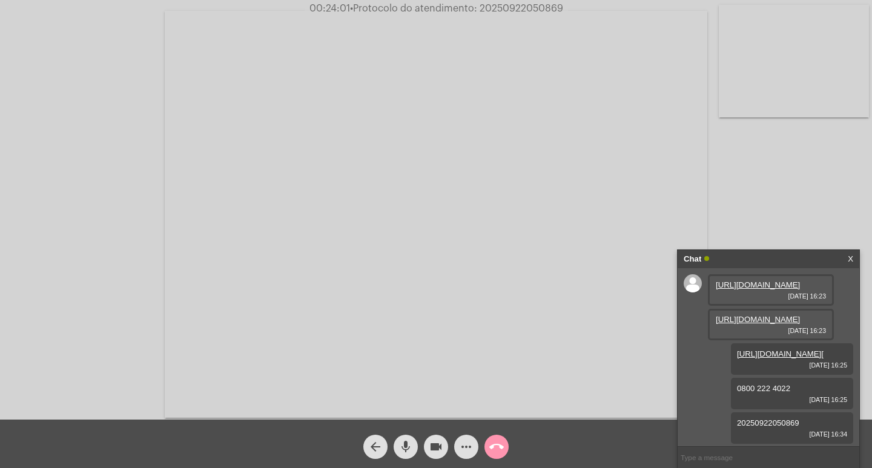
scroll to position [52, 0]
click at [745, 253] on div "Chat" at bounding box center [756, 259] width 144 height 18
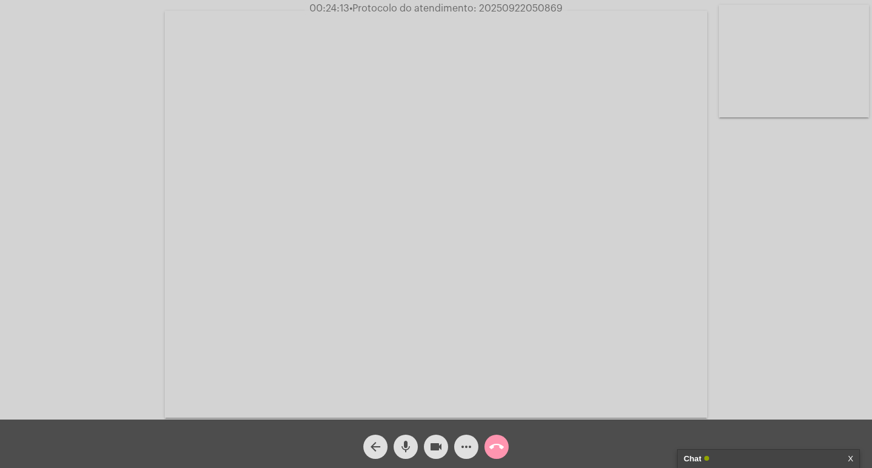
click at [434, 448] on mat-icon "videocam" at bounding box center [436, 447] width 15 height 15
drag, startPoint x: 411, startPoint y: 449, endPoint x: 431, endPoint y: 437, distance: 23.9
click at [407, 448] on mat-icon "mic" at bounding box center [406, 447] width 15 height 15
click at [500, 444] on mat-icon "call_end" at bounding box center [496, 447] width 15 height 15
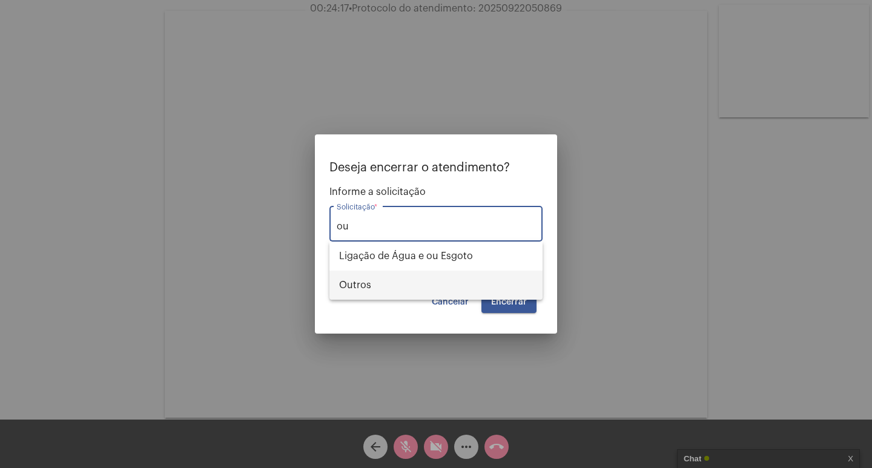
click at [514, 279] on span "Outros" at bounding box center [436, 285] width 194 height 29
type input "Outros"
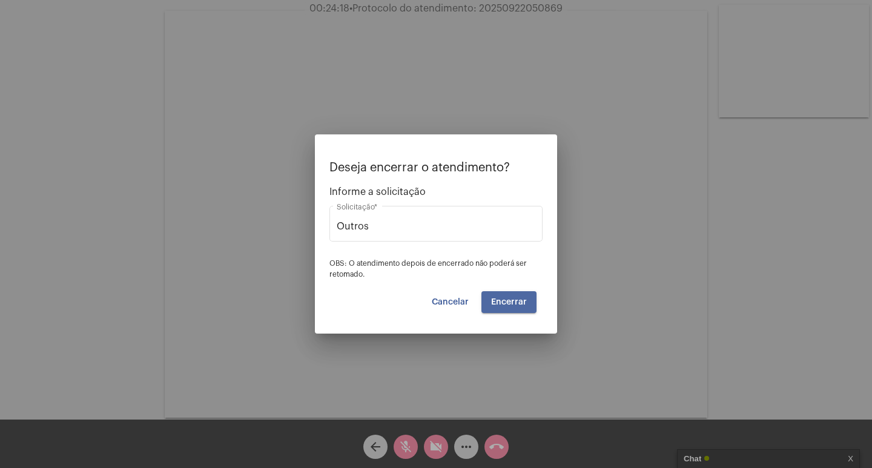
click at [521, 303] on span "Encerrar" at bounding box center [509, 302] width 36 height 8
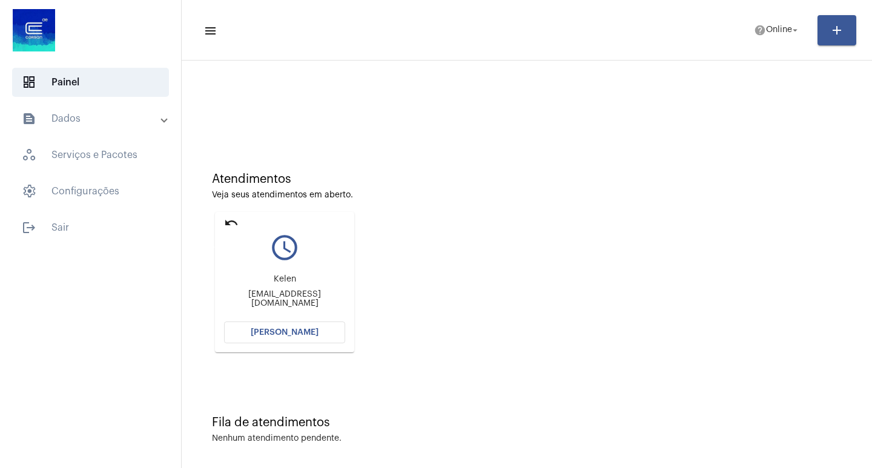
click at [230, 227] on mat-icon "undo" at bounding box center [231, 223] width 15 height 15
click at [280, 320] on mat-card "undo query_builder [PERSON_NAME] [EMAIL_ADDRESS][DOMAIN_NAME] [PERSON_NAME]" at bounding box center [284, 282] width 139 height 141
click at [282, 330] on span "[PERSON_NAME]" at bounding box center [285, 332] width 68 height 8
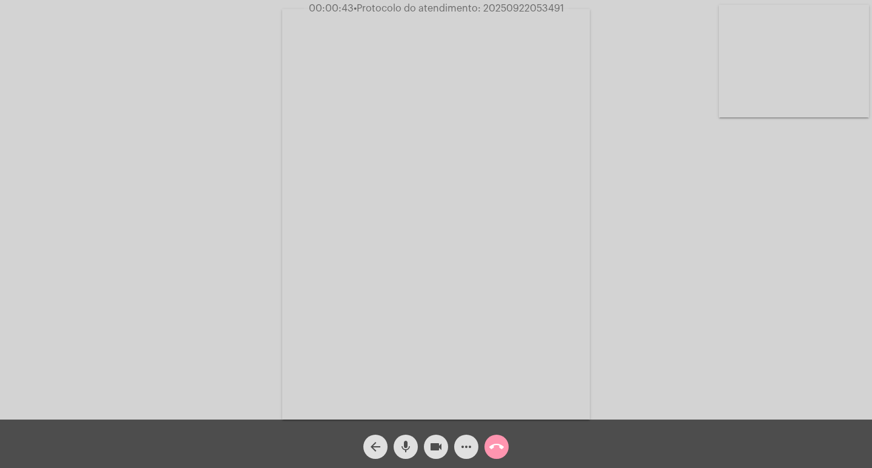
click at [506, 2] on div "Acessando Câmera e Microfone..." at bounding box center [436, 210] width 872 height 420
click at [509, 11] on span "00:00:43 • Protocolo do atendimento: 20250922053491" at bounding box center [436, 8] width 265 height 12
click at [509, 11] on span "• Protocolo do atendimento: 20250922053491" at bounding box center [459, 9] width 210 height 10
click at [509, 7] on span "• Protocolo do atendimento: 20250922053491" at bounding box center [458, 9] width 210 height 10
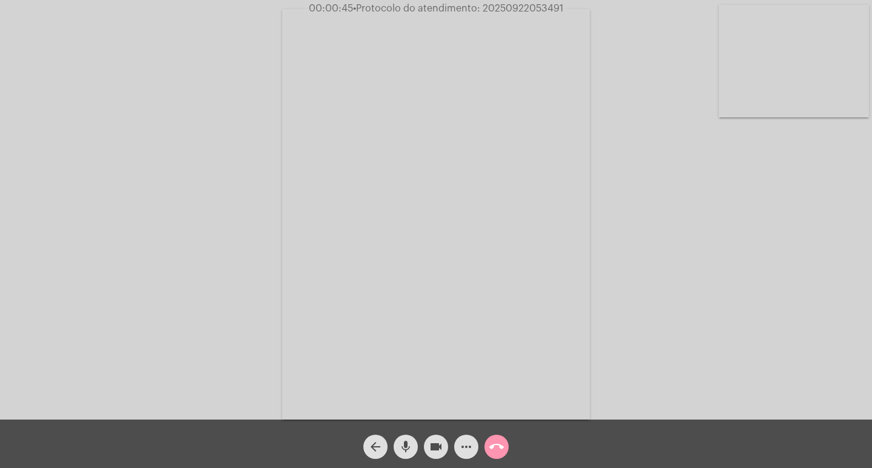
click at [509, 7] on span "• Protocolo do atendimento: 20250922053491" at bounding box center [458, 9] width 210 height 10
copy span "20250922053491"
click at [466, 439] on span "more_horiz" at bounding box center [466, 447] width 15 height 24
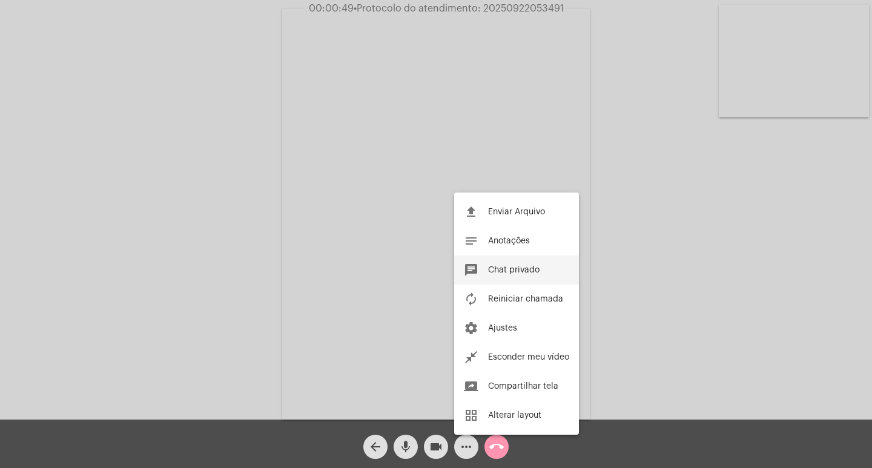
click at [506, 262] on button "chat Chat privado" at bounding box center [516, 270] width 125 height 29
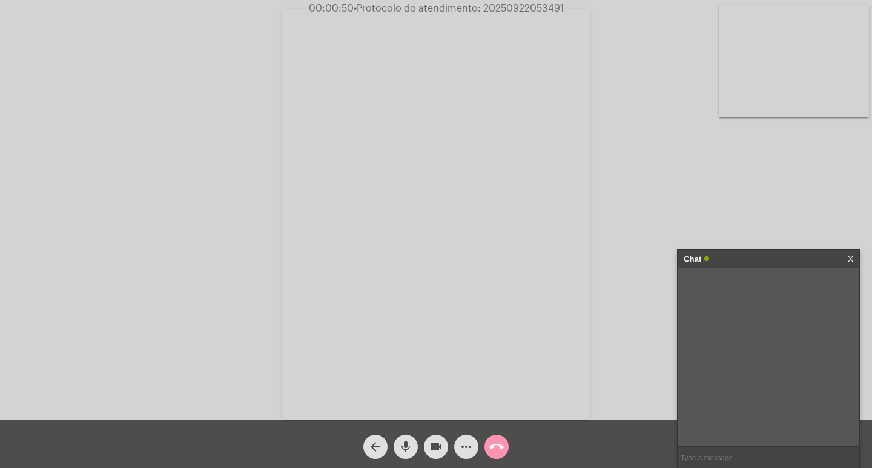
click at [711, 453] on input "text" at bounding box center [769, 457] width 182 height 21
paste input "20250922053491"
type input "20250922053491"
click at [758, 458] on input "20250922053491" at bounding box center [769, 457] width 182 height 21
click at [758, 260] on div "Chat" at bounding box center [756, 259] width 144 height 18
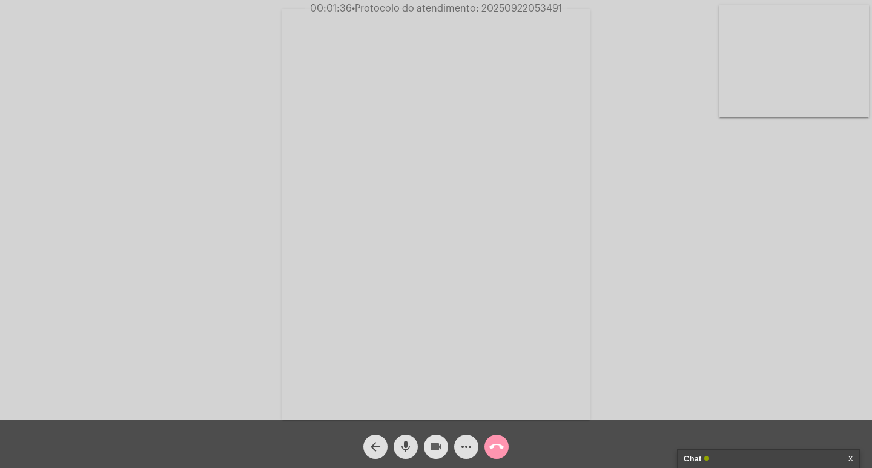
click at [436, 447] on mat-icon "videocam" at bounding box center [436, 447] width 15 height 15
click at [402, 445] on mat-icon "mic" at bounding box center [406, 447] width 15 height 15
click at [502, 450] on mat-icon "call_end" at bounding box center [496, 447] width 15 height 15
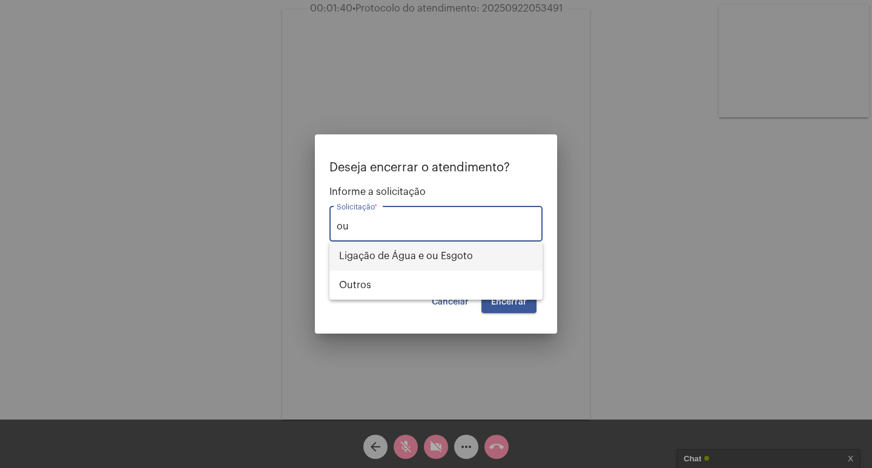
click at [478, 268] on span "Ligação de Água e ou Esgoto" at bounding box center [436, 256] width 194 height 29
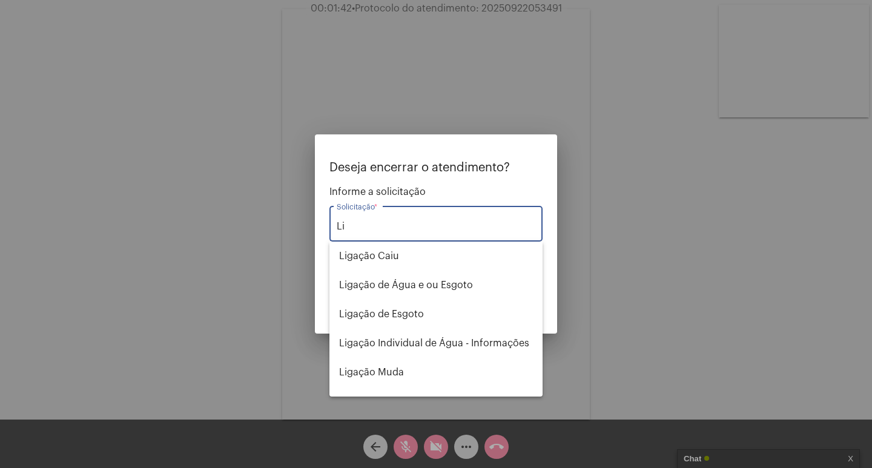
type input "L"
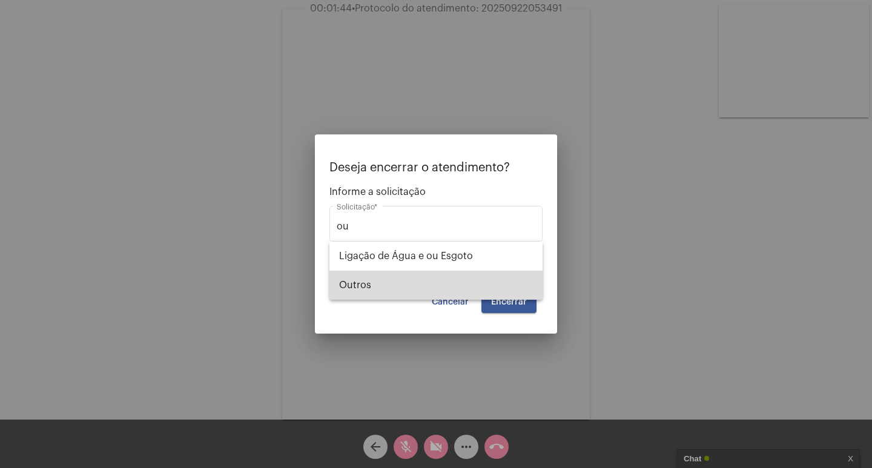
click at [448, 286] on span "Outros" at bounding box center [436, 285] width 194 height 29
type input "Outros"
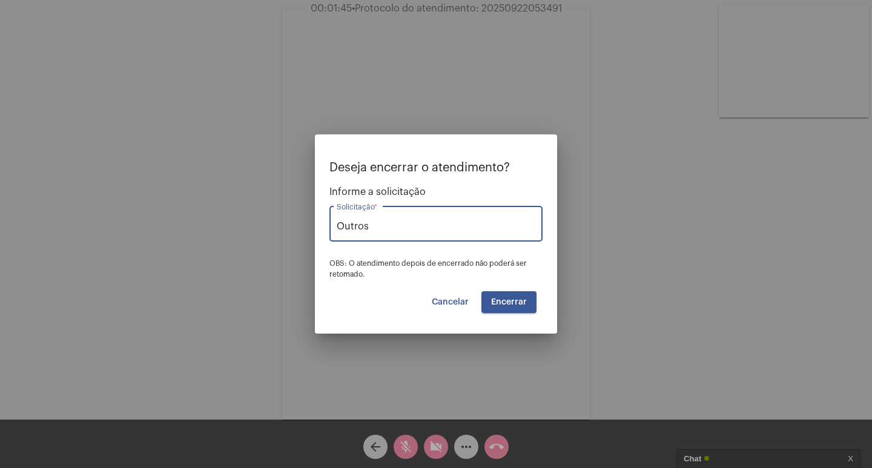
click at [493, 296] on button "Encerrar" at bounding box center [509, 302] width 55 height 22
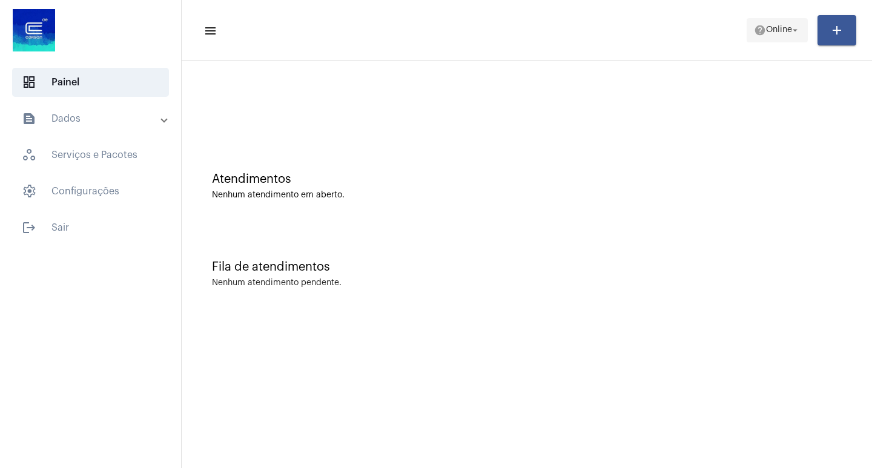
click at [768, 32] on span "Online" at bounding box center [779, 30] width 26 height 8
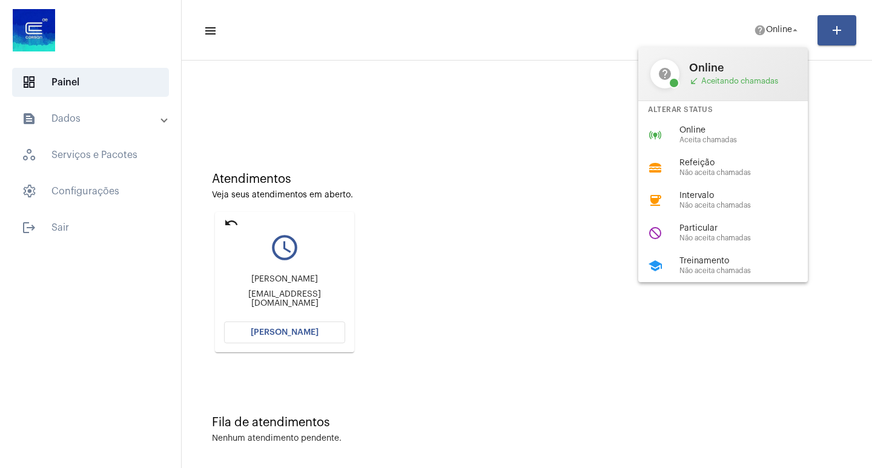
click at [599, 113] on div at bounding box center [436, 234] width 872 height 468
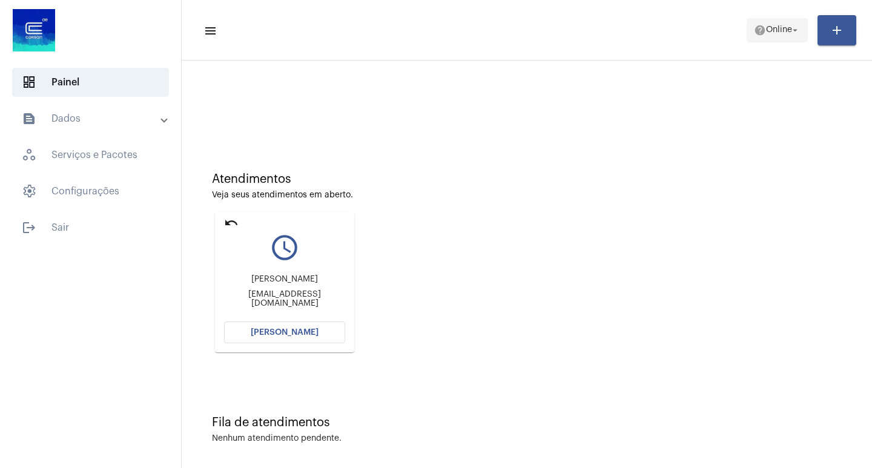
click at [754, 30] on mat-icon "help" at bounding box center [760, 30] width 12 height 12
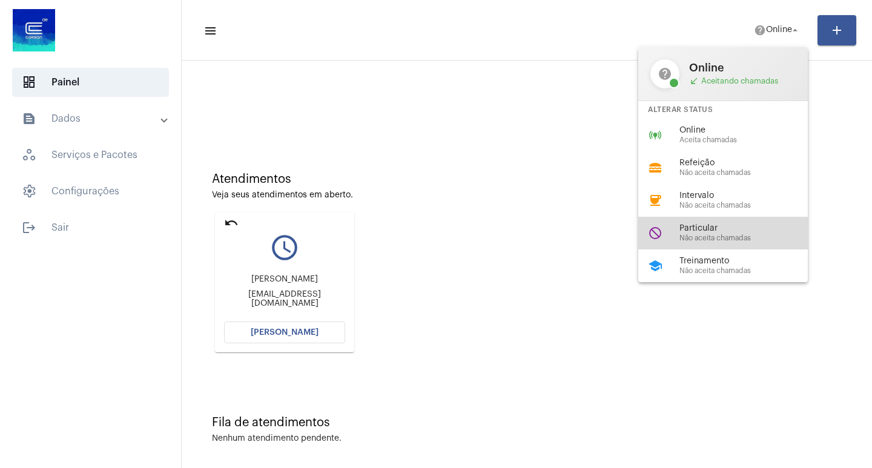
click at [757, 224] on span "Particular" at bounding box center [749, 228] width 138 height 9
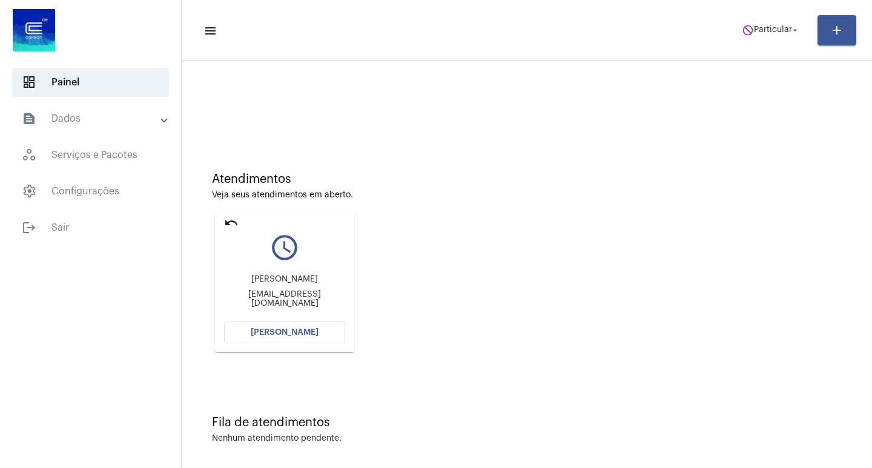
click at [235, 217] on mat-icon "undo" at bounding box center [231, 223] width 15 height 15
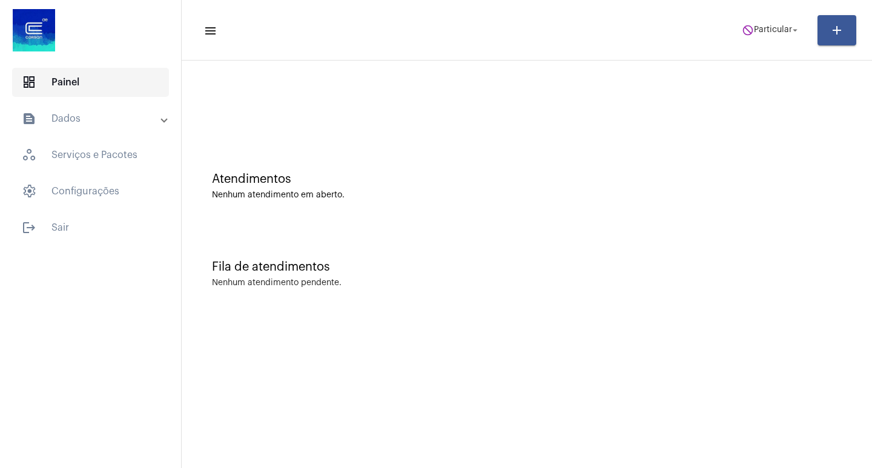
click at [149, 81] on span "dashboard Painel" at bounding box center [90, 82] width 157 height 29
click at [146, 114] on mat-panel-title "text_snippet_outlined Dados" at bounding box center [92, 118] width 140 height 15
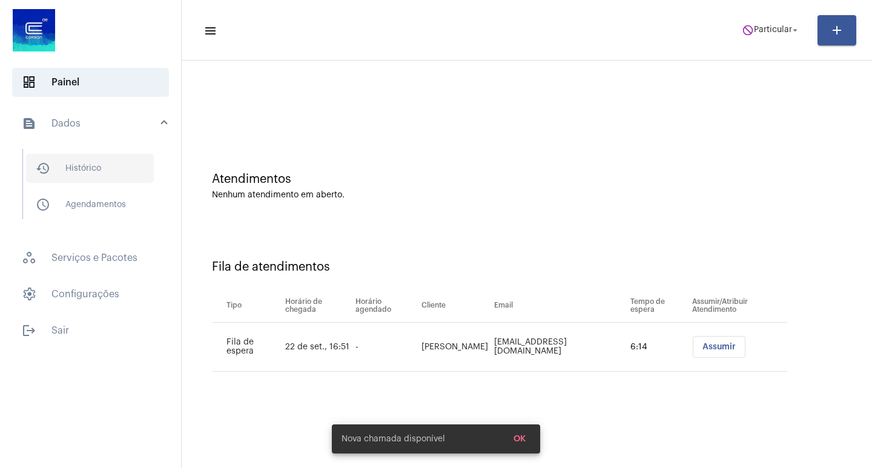
click at [145, 180] on span "history_outlined Histórico" at bounding box center [90, 168] width 128 height 29
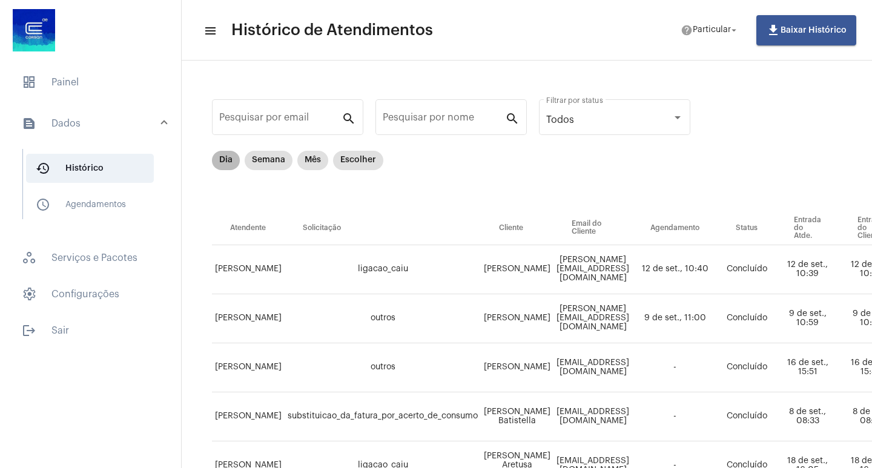
click at [213, 164] on mat-chip "Dia" at bounding box center [226, 160] width 28 height 19
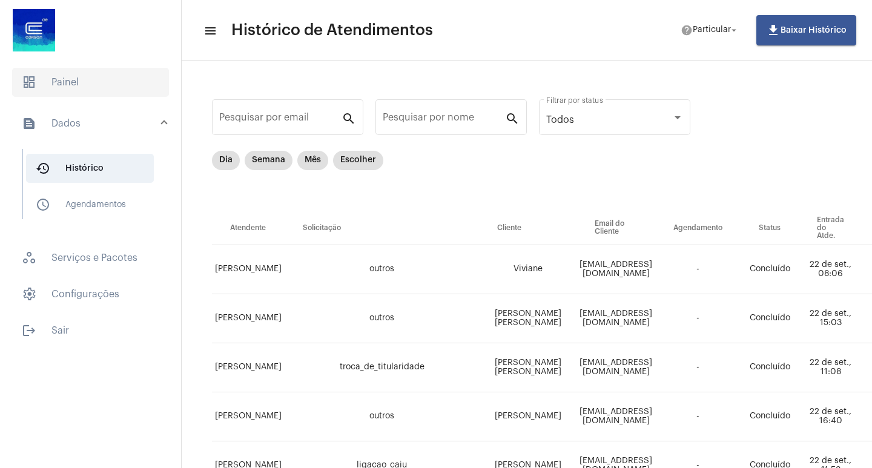
click at [107, 96] on span "dashboard Painel" at bounding box center [90, 82] width 157 height 29
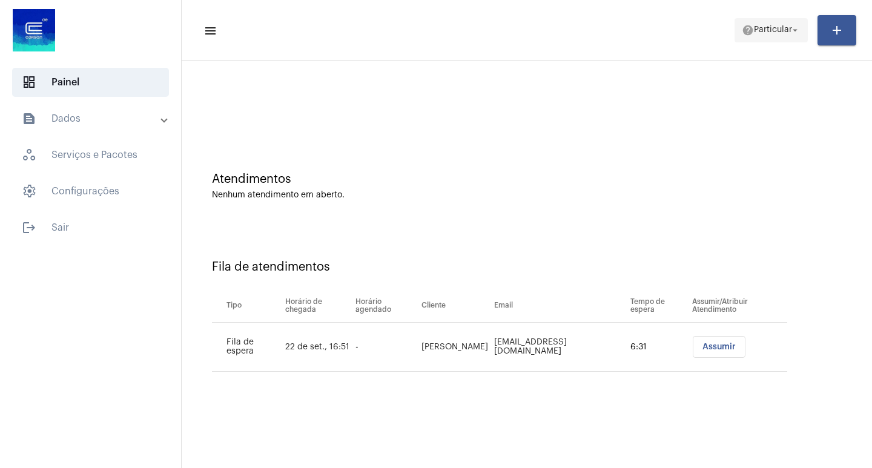
click at [748, 38] on span "help Particular arrow_drop_down" at bounding box center [771, 30] width 59 height 22
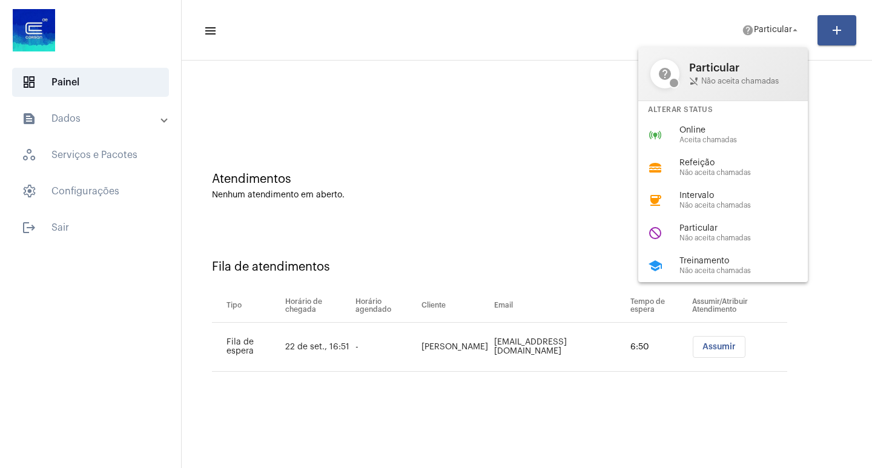
click at [112, 131] on div at bounding box center [436, 234] width 872 height 468
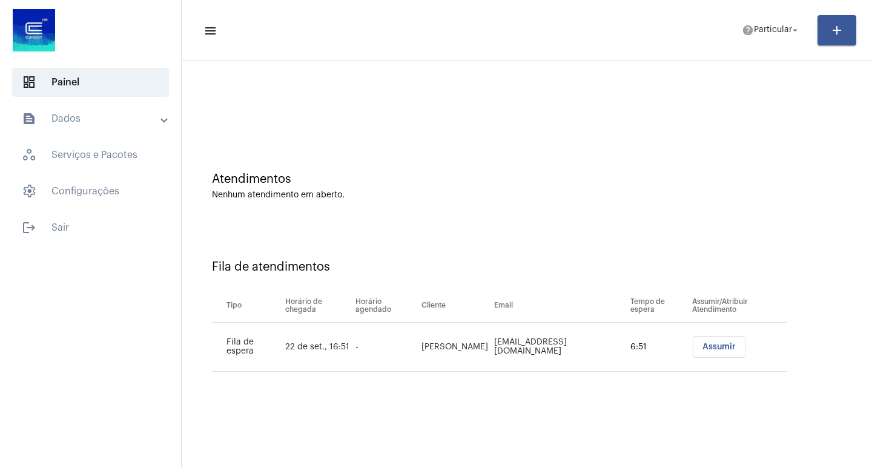
click at [112, 133] on mat-expansion-panel-header "text_snippet_outlined Dados" at bounding box center [94, 118] width 174 height 29
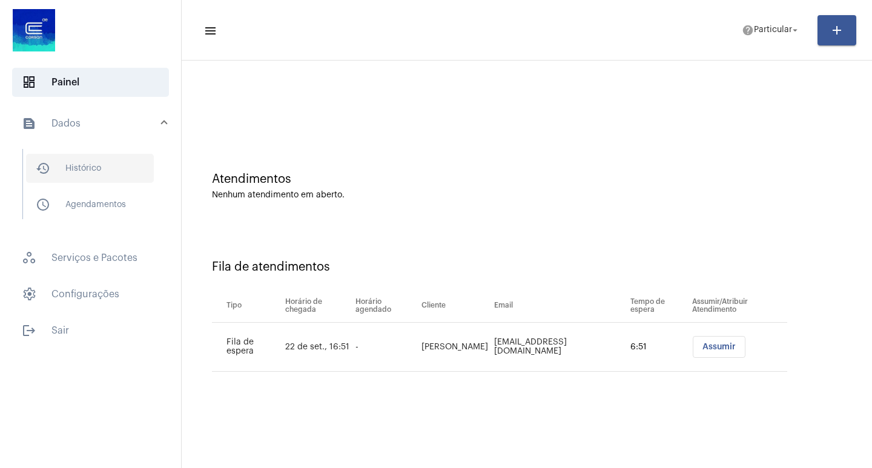
drag, startPoint x: 119, startPoint y: 151, endPoint x: 122, endPoint y: 160, distance: 9.0
click at [121, 158] on mat-list "history_outlined Histórico schedule_outlined Agendamentos" at bounding box center [99, 184] width 152 height 70
click at [125, 167] on span "history_outlined Histórico" at bounding box center [90, 168] width 128 height 29
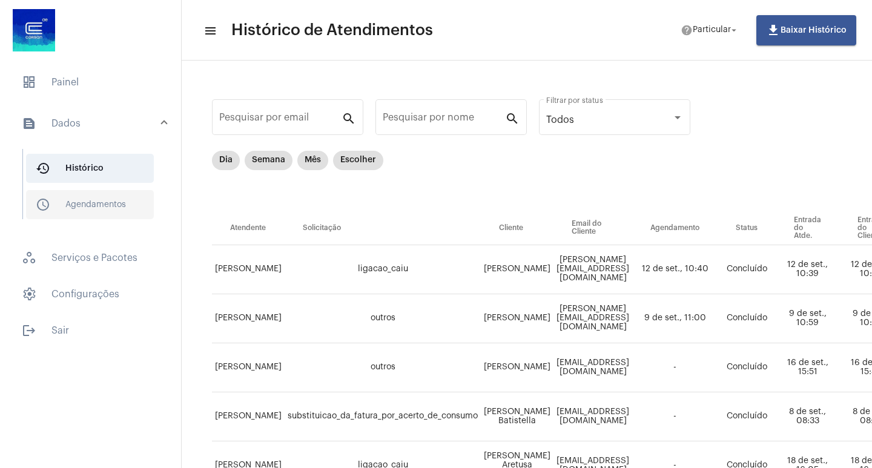
click at [115, 205] on span "schedule_outlined Agendamentos" at bounding box center [90, 204] width 128 height 29
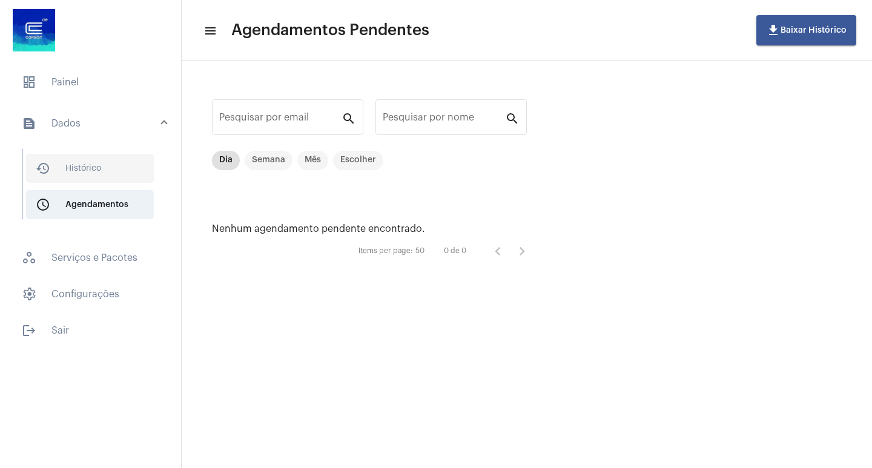
click at [113, 176] on span "history_outlined Histórico" at bounding box center [90, 168] width 128 height 29
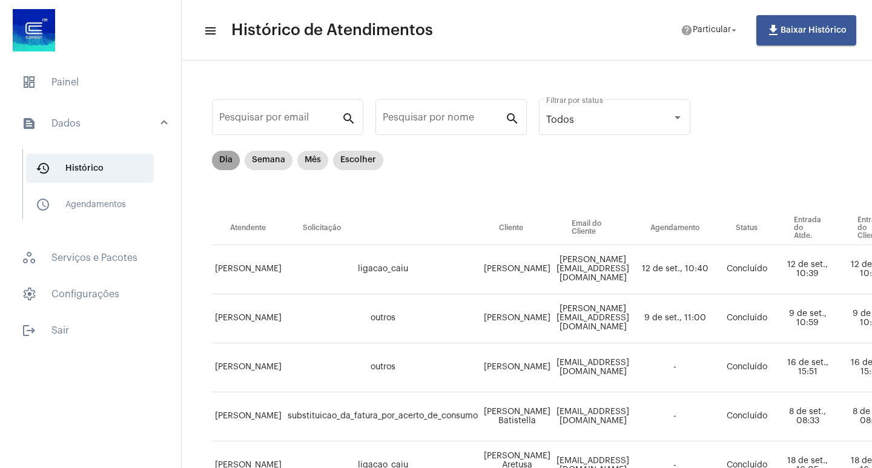
click at [221, 154] on mat-chip "Dia" at bounding box center [226, 160] width 28 height 19
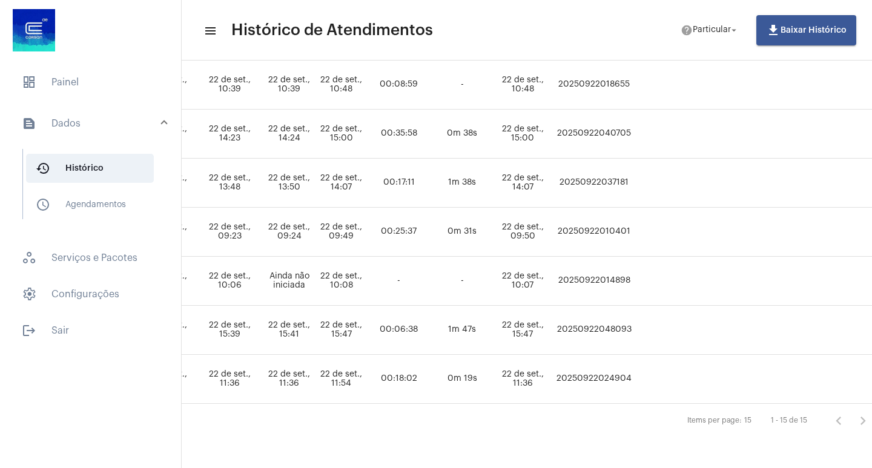
scroll to position [586, 665]
click at [553, 265] on td "22 de set., 10:07" at bounding box center [523, 281] width 61 height 49
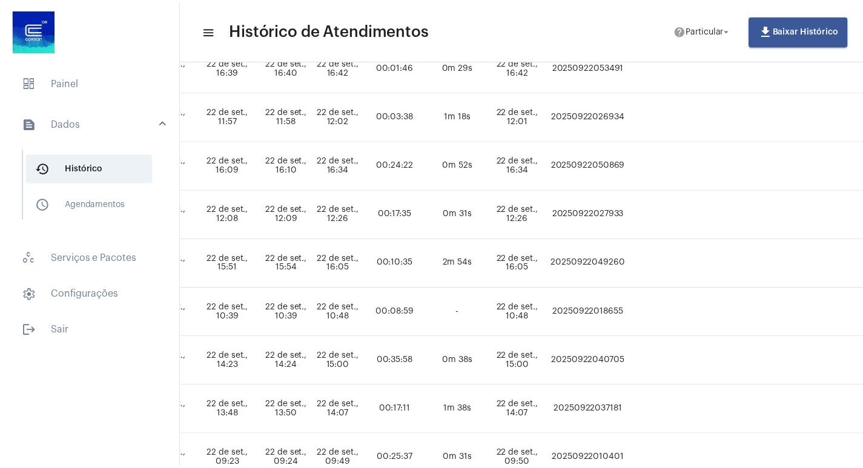
scroll to position [344, 665]
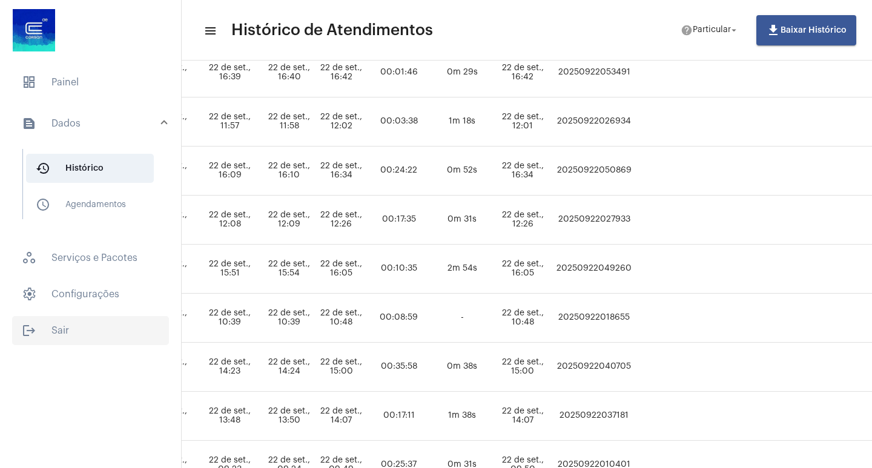
click at [107, 327] on span "logout Sair" at bounding box center [90, 330] width 157 height 29
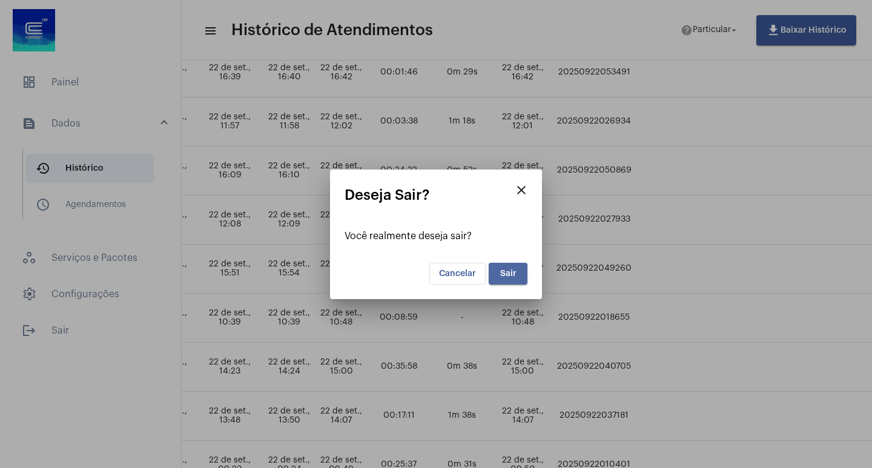
click at [516, 263] on button "Sair" at bounding box center [508, 274] width 39 height 22
